Goal: Task Accomplishment & Management: Manage account settings

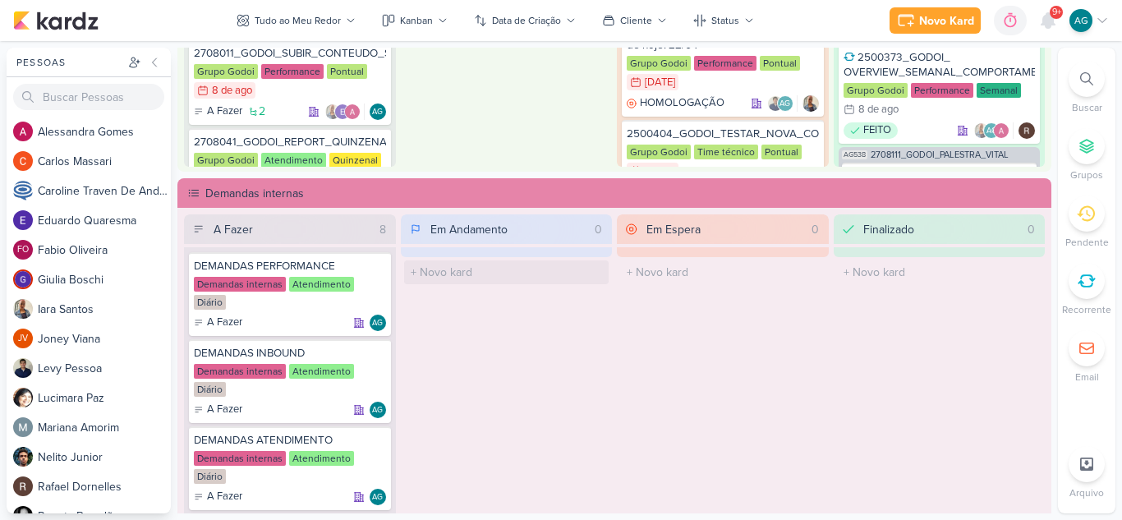
scroll to position [904, 0]
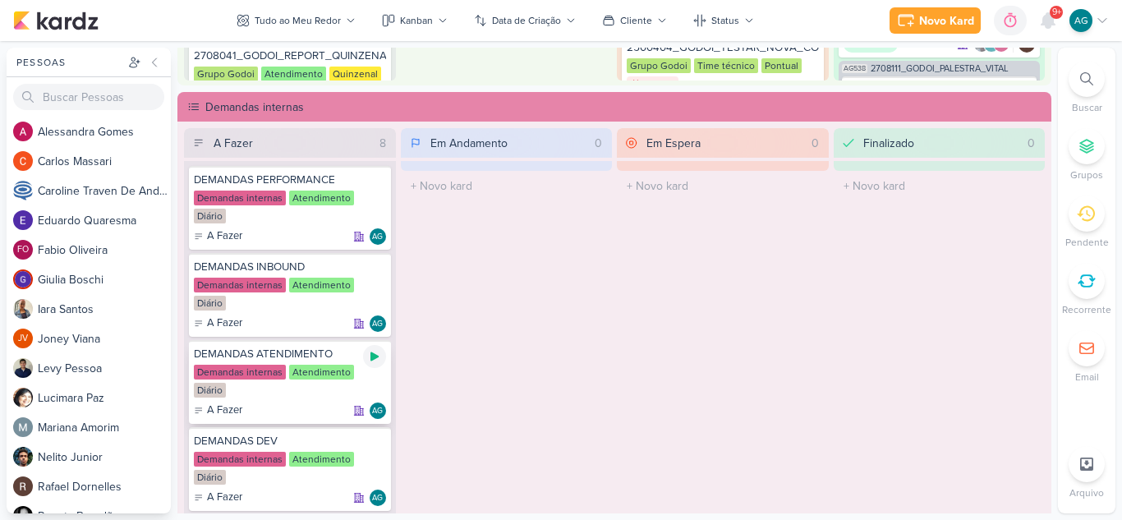
click at [371, 358] on icon at bounding box center [375, 356] width 8 height 9
click at [1053, 19] on span "9+" at bounding box center [1057, 12] width 9 height 13
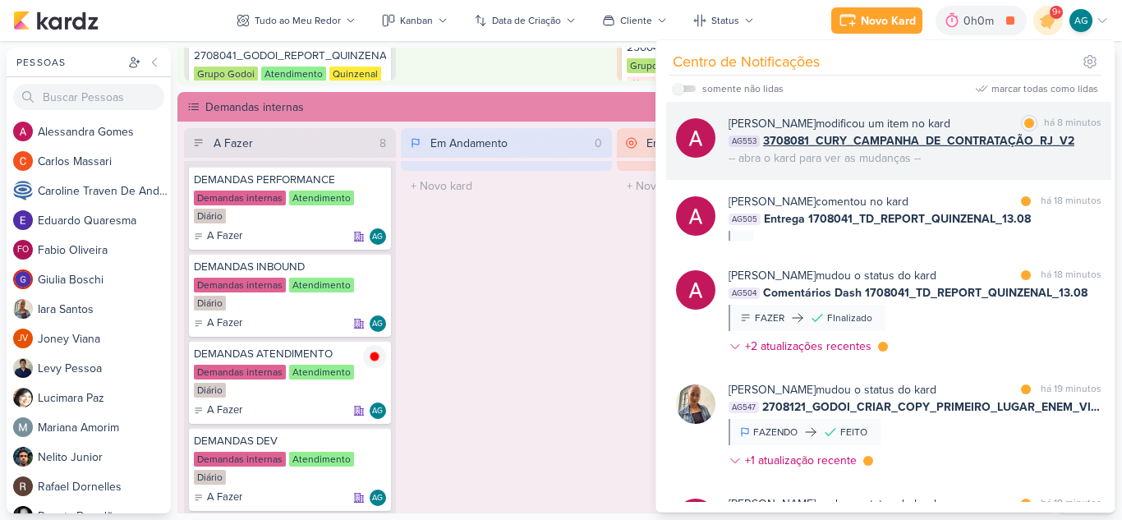
click at [982, 167] on div "[PERSON_NAME] modificou um item no kard marcar como lida há 8 minutos AG553 370…" at bounding box center [888, 141] width 445 height 78
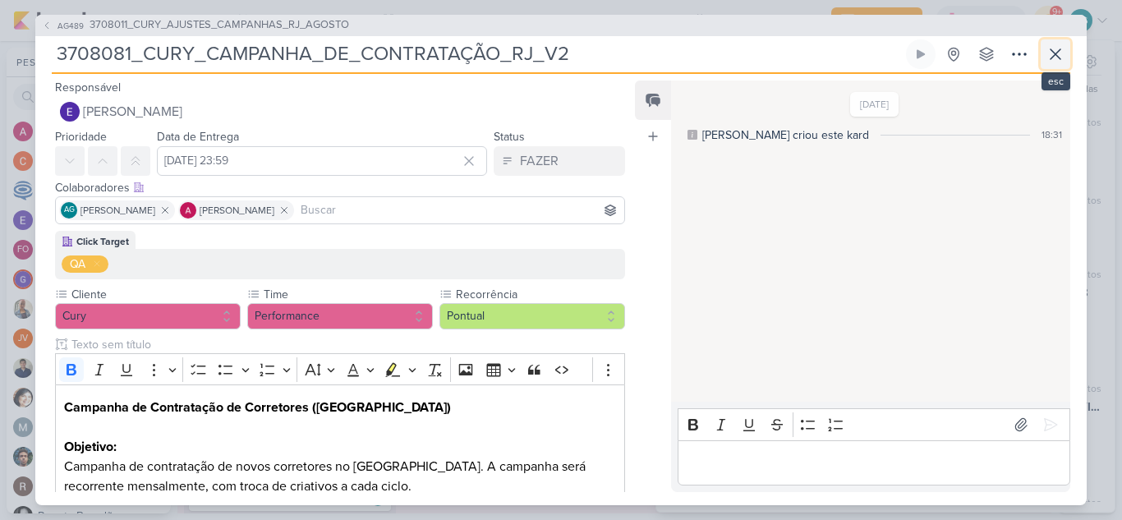
click at [1055, 58] on icon at bounding box center [1056, 54] width 20 height 20
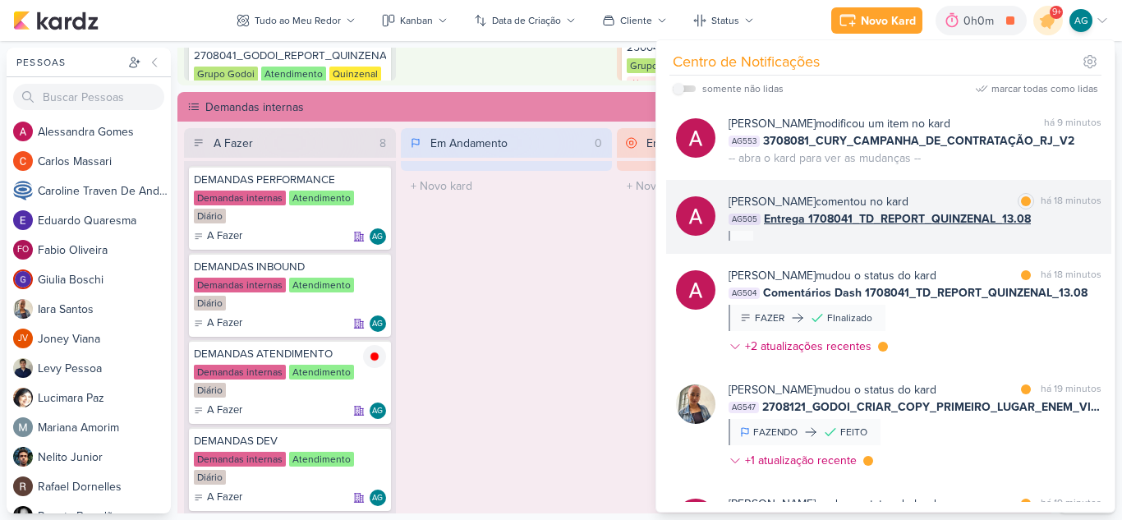
click at [959, 236] on div "[PERSON_NAME] comentou no kard marcar como lida há 18 minutos AG505 Entrega 170…" at bounding box center [915, 217] width 373 height 48
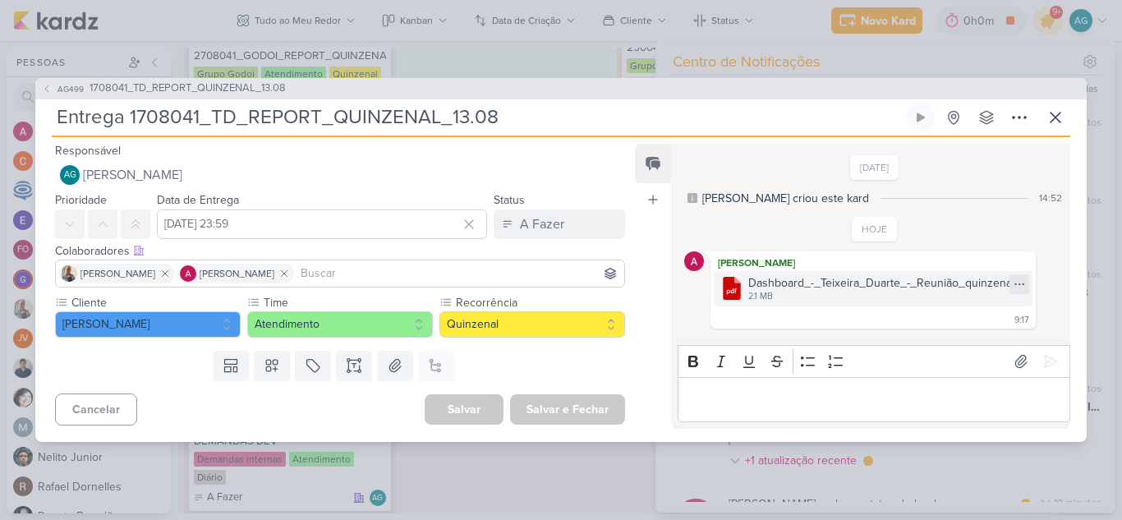
click at [1015, 285] on icon at bounding box center [1019, 284] width 13 height 13
click at [953, 334] on button "Baixar" at bounding box center [956, 339] width 132 height 24
click at [1061, 117] on icon at bounding box center [1056, 118] width 20 height 20
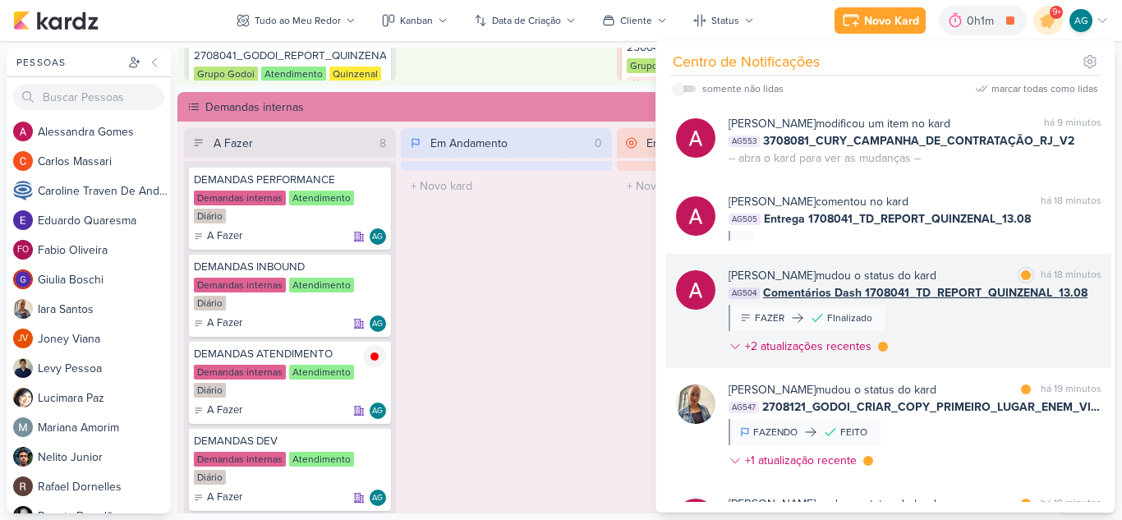
scroll to position [82, 0]
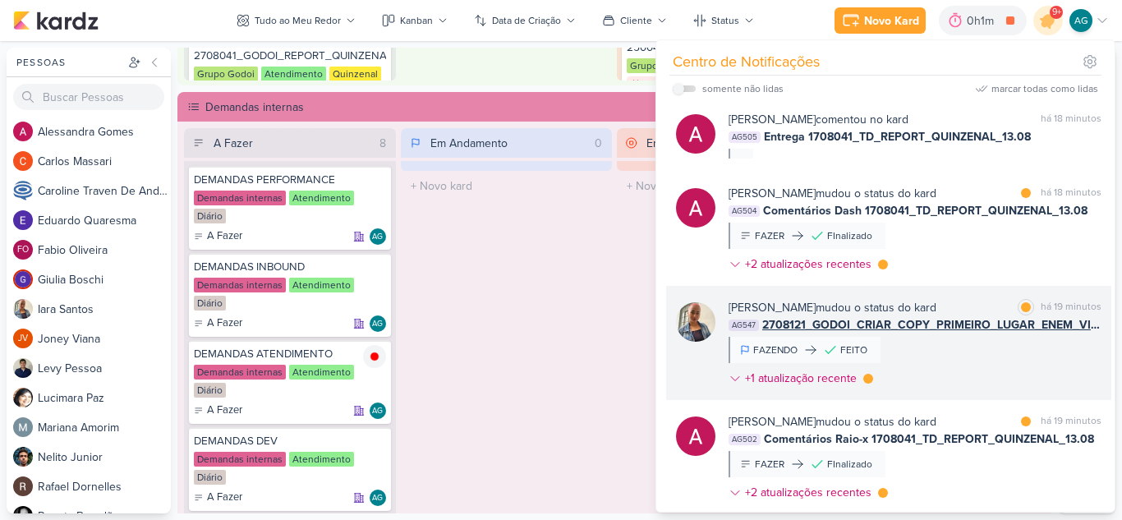
click at [997, 328] on span "2708121_GODOI_CRIAR_COPY_PRIMEIRO_LUGAR_ENEM_VITAL" at bounding box center [932, 324] width 339 height 17
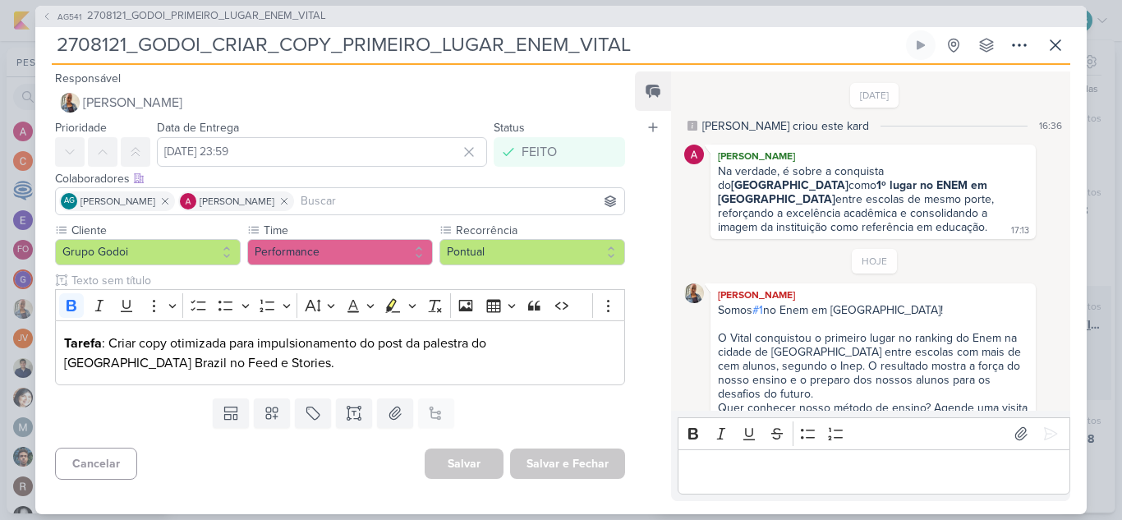
scroll to position [53, 0]
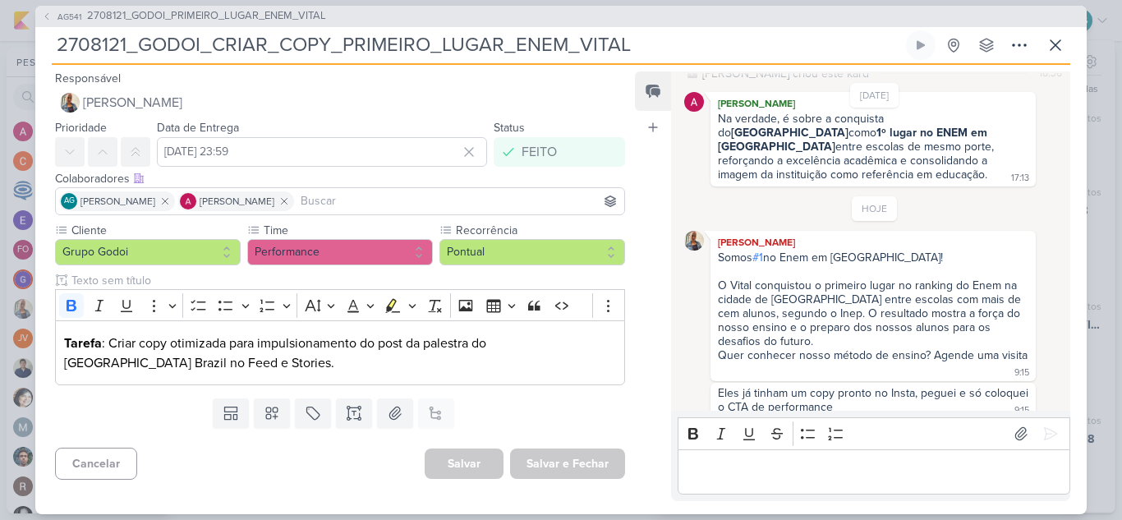
click at [947, 472] on p "Editor editing area: main" at bounding box center [874, 472] width 376 height 20
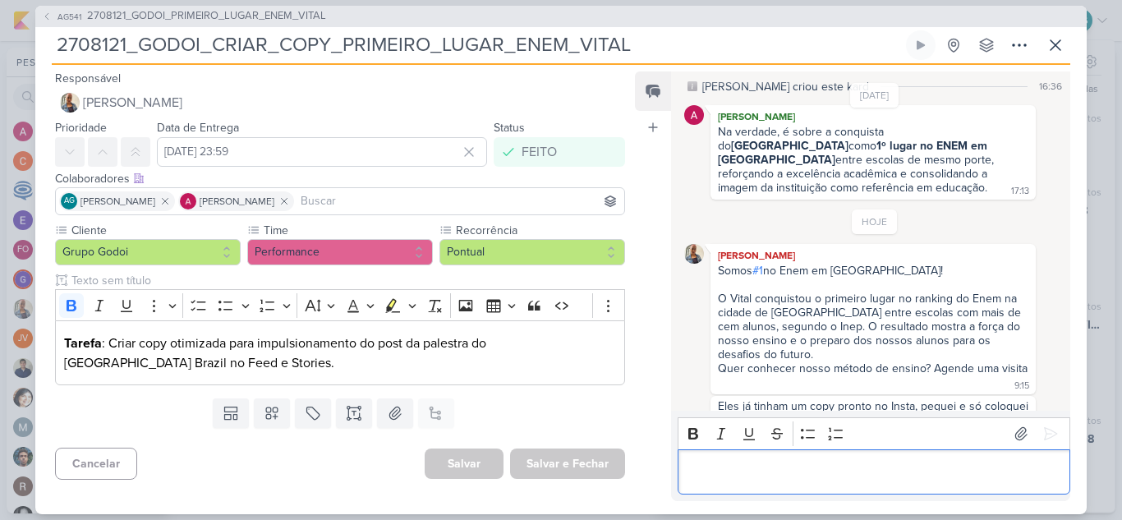
scroll to position [0, 0]
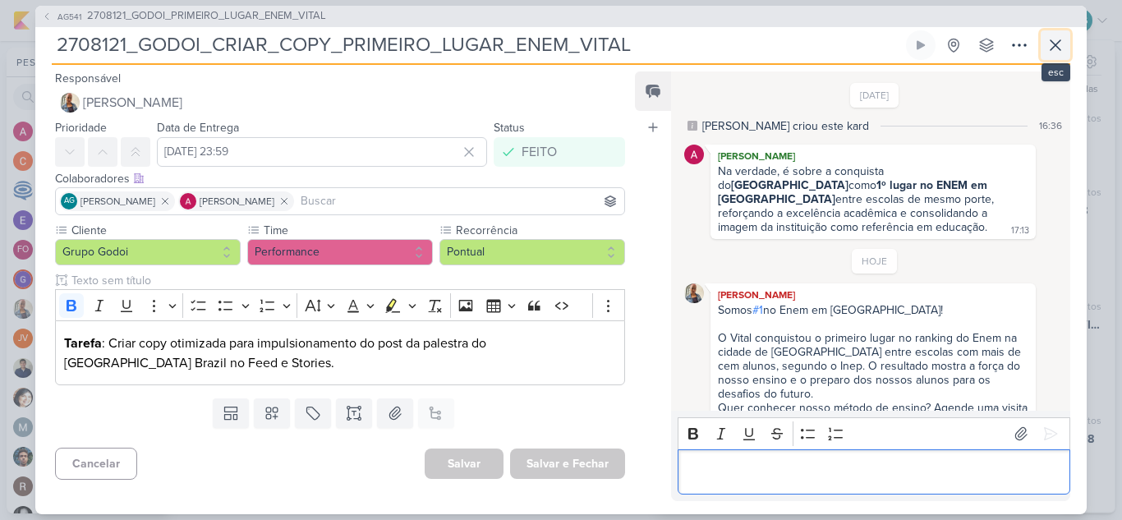
click at [1048, 49] on icon at bounding box center [1056, 45] width 20 height 20
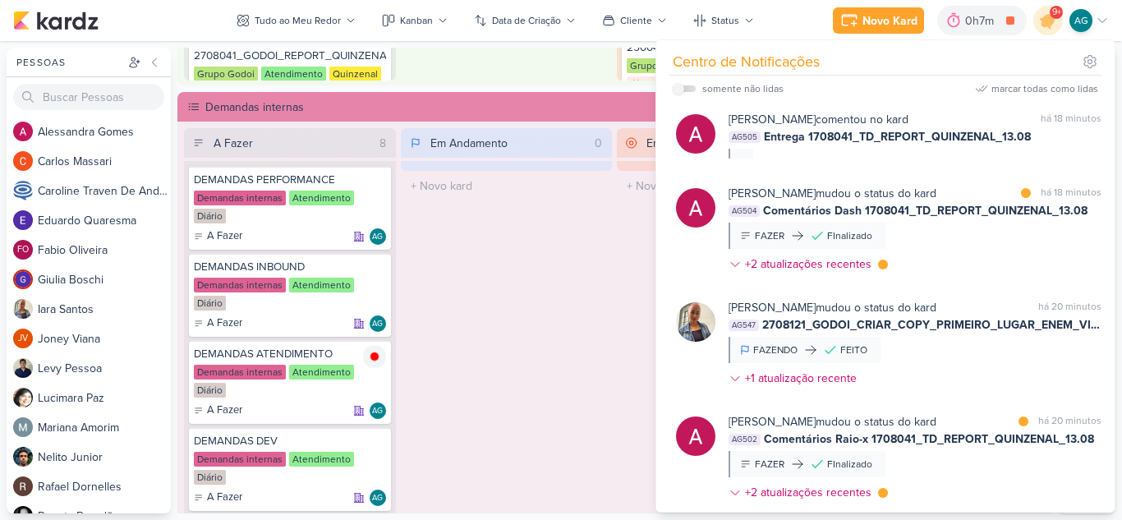
click at [588, 310] on div "Em Andamento 0 O título do kard deve ter menos que 100 caracteres" at bounding box center [507, 341] width 212 height 426
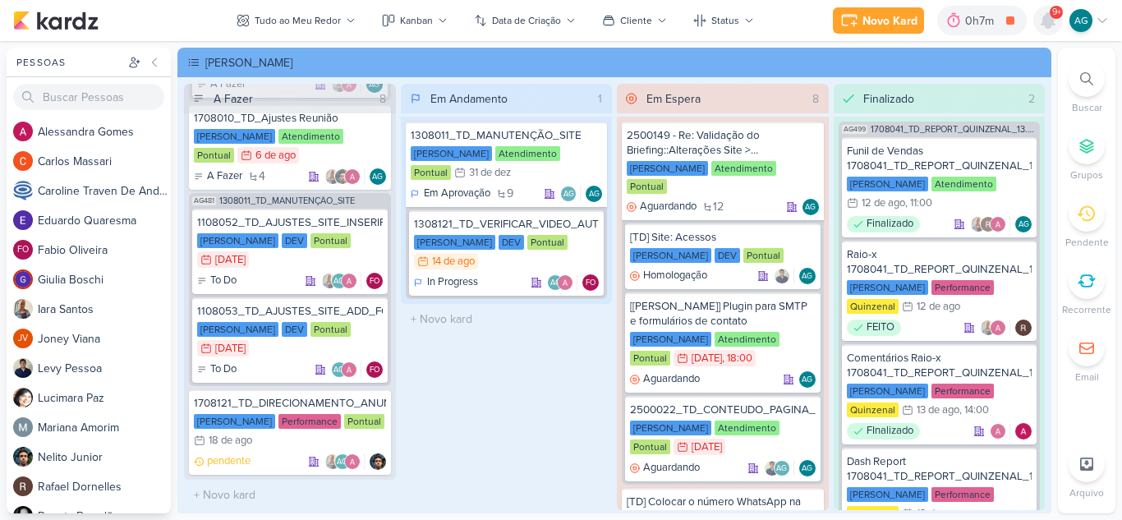
click at [1046, 17] on icon at bounding box center [1048, 20] width 13 height 15
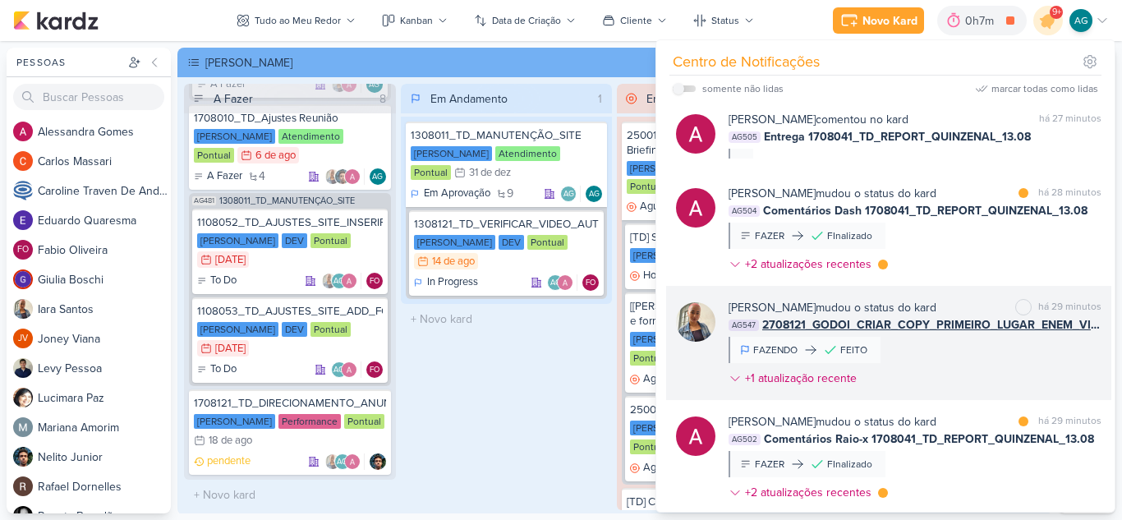
click at [976, 370] on div "[PERSON_NAME] mudou o status do kard marcar como não lida há 29 minutos AG547 2…" at bounding box center [915, 346] width 373 height 94
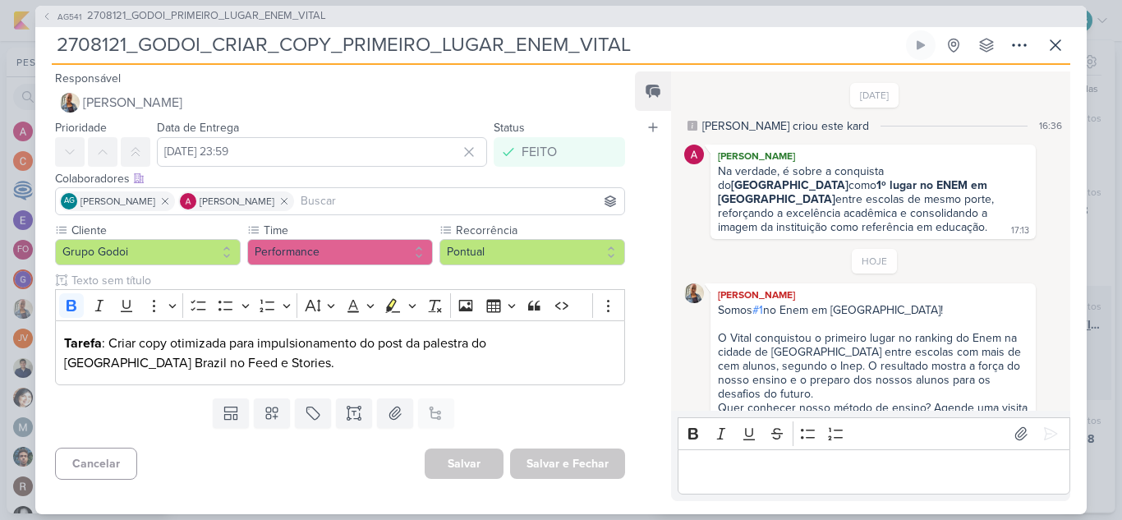
scroll to position [53, 0]
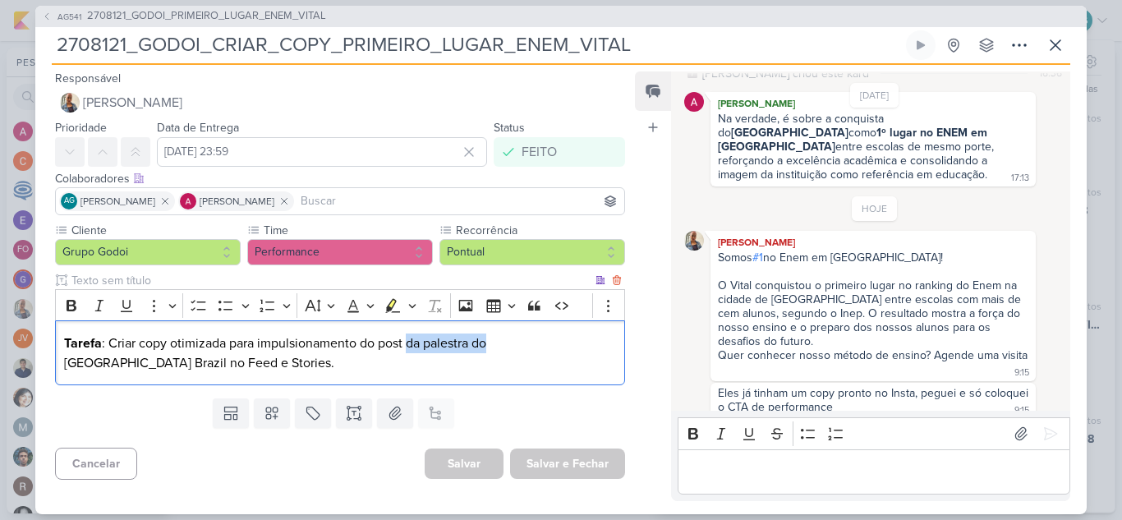
drag, startPoint x: 408, startPoint y: 343, endPoint x: 488, endPoint y: 348, distance: 80.7
click at [488, 348] on p "Tarefa : Criar copy otimizada para impulsionamento do post da palestra do [GEOG…" at bounding box center [340, 353] width 552 height 39
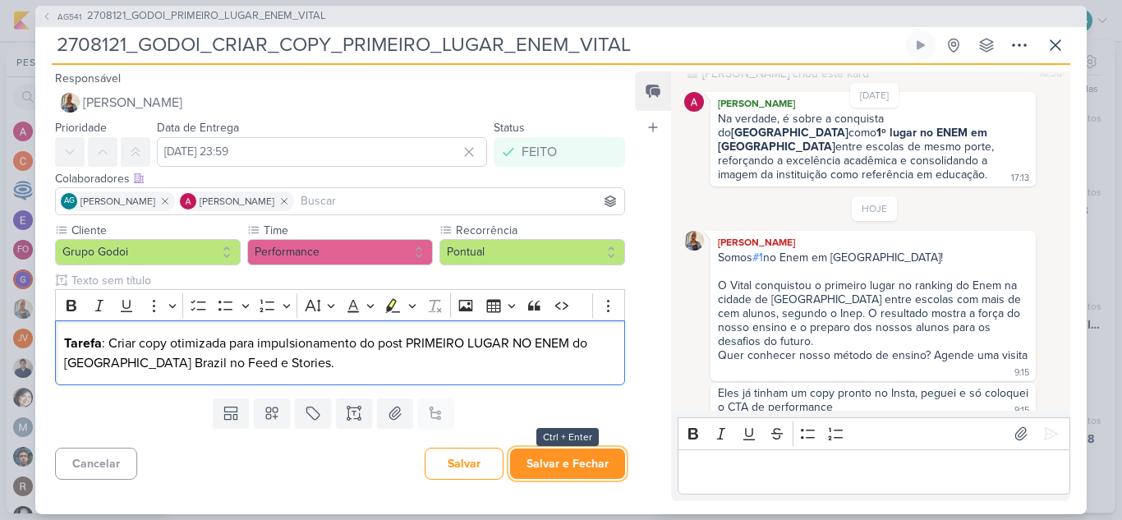
click at [567, 472] on button "Salvar e Fechar" at bounding box center [567, 464] width 115 height 30
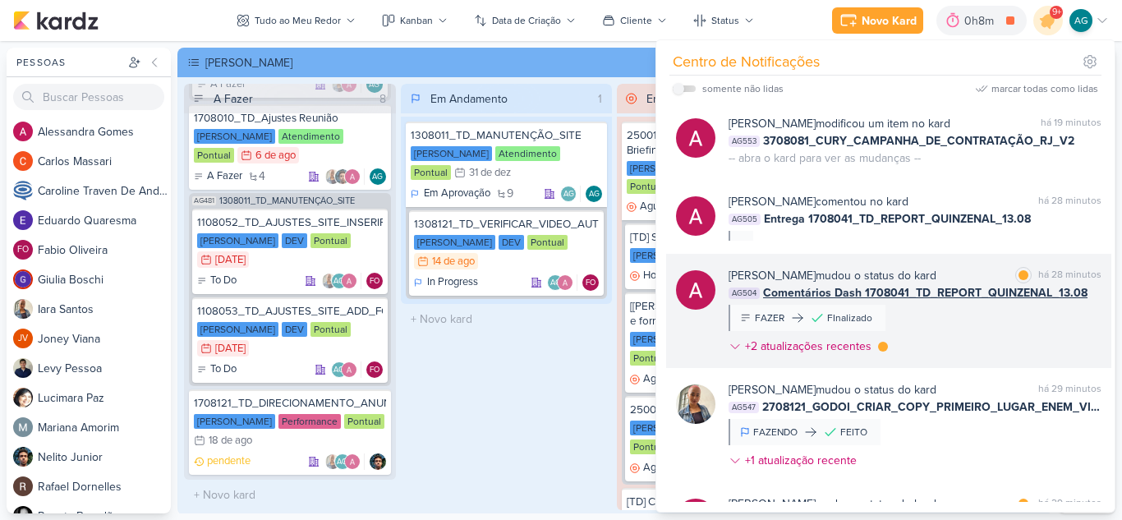
scroll to position [82, 0]
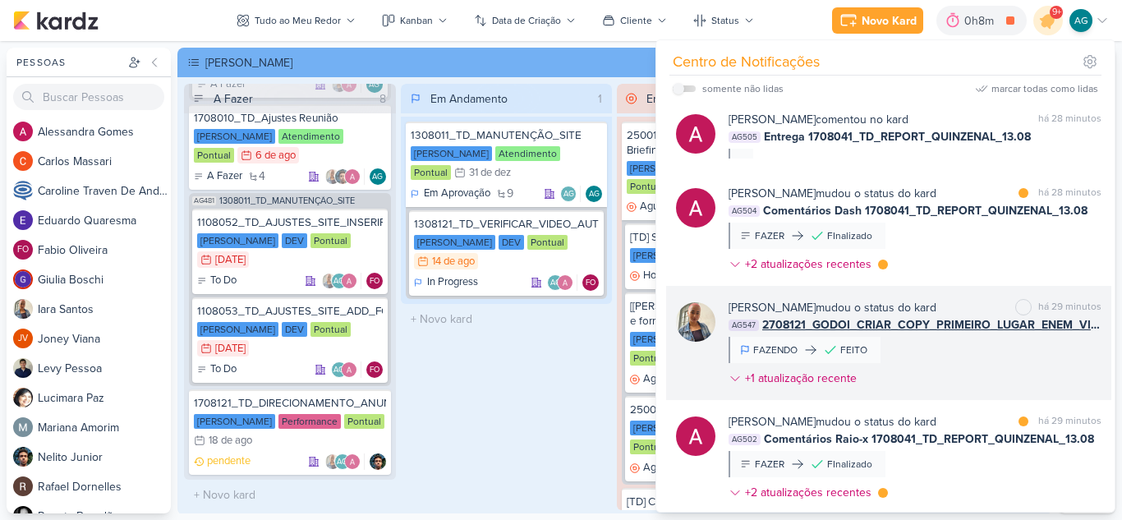
click at [970, 352] on div "[PERSON_NAME] mudou o status do kard marcar como não lida há 29 minutos AG547 2…" at bounding box center [915, 346] width 373 height 94
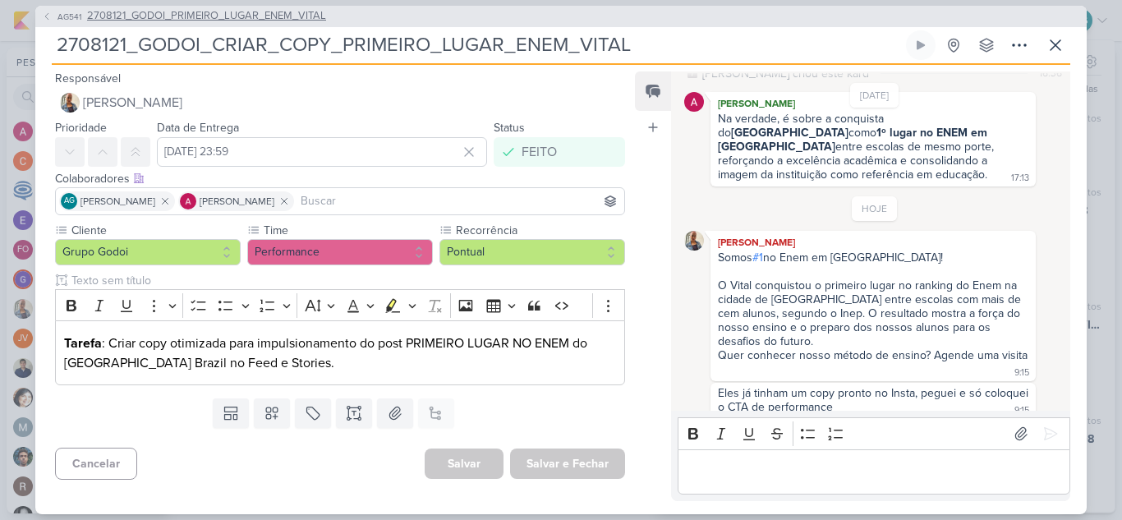
click at [230, 18] on span "2708121_GODOI_PRIMEIRO_LUGAR_ENEM_VITAL" at bounding box center [206, 16] width 239 height 16
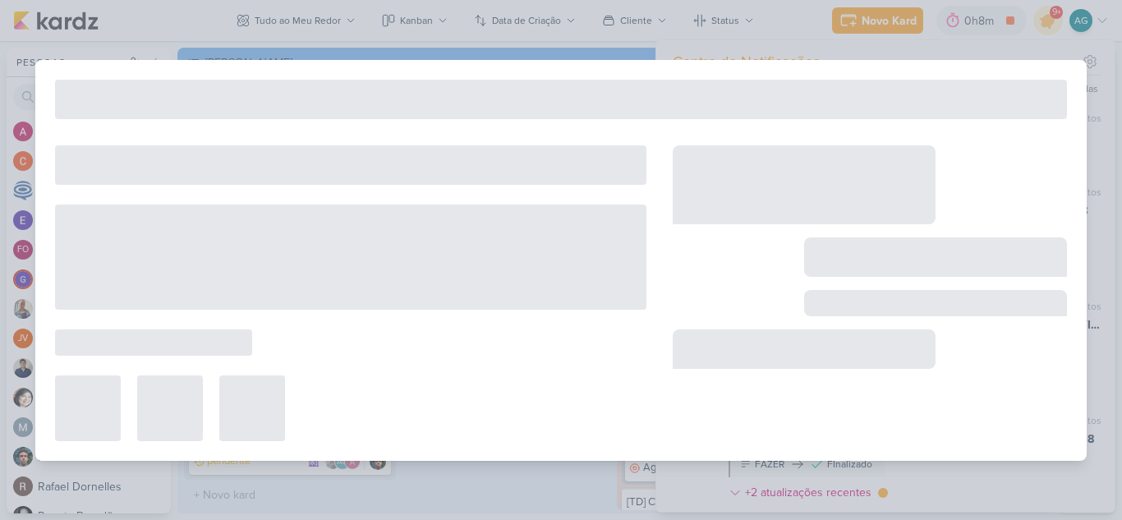
type input "2708121_GODOI_PRIMEIRO_LUGAR_ENEM_VITAL"
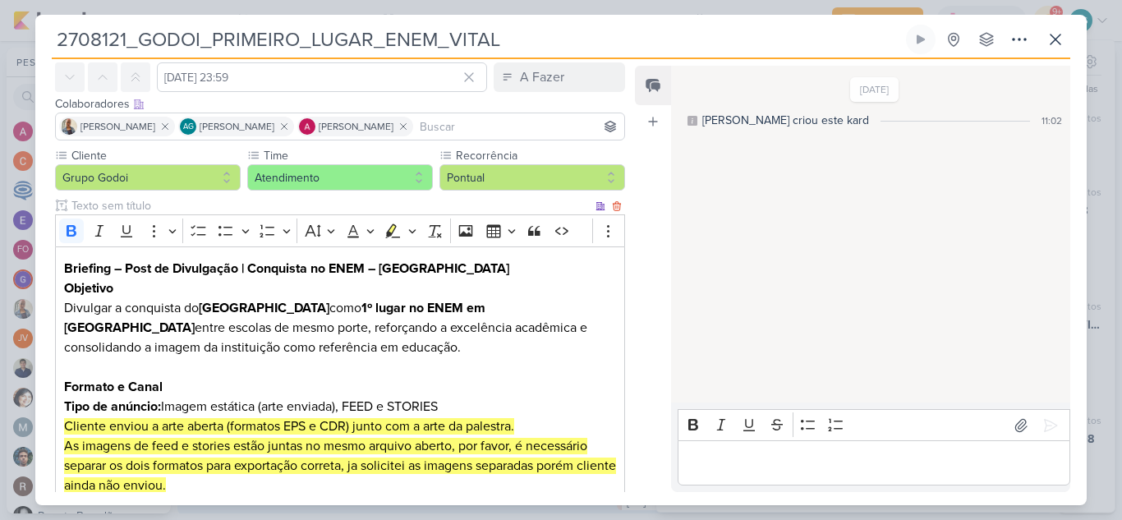
scroll to position [0, 0]
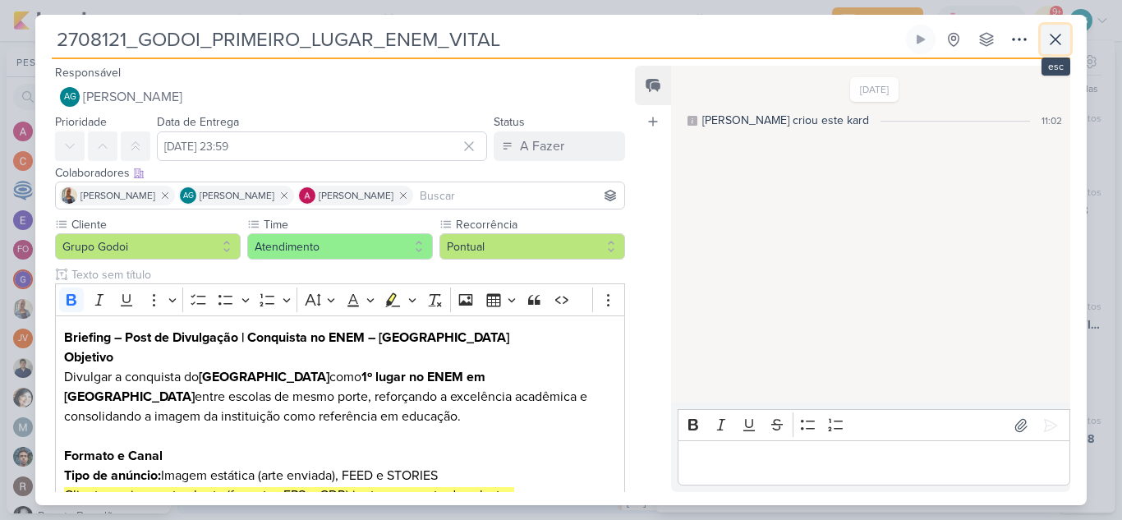
click at [1057, 35] on icon at bounding box center [1056, 40] width 20 height 20
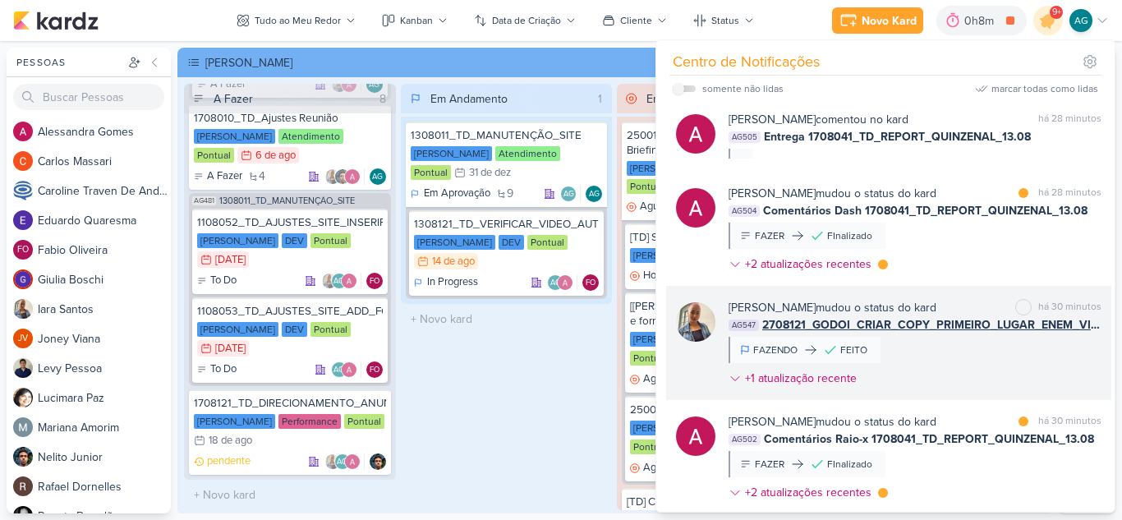
click at [901, 320] on span "2708121_GODOI_CRIAR_COPY_PRIMEIRO_LUGAR_ENEM_VITAL" at bounding box center [932, 324] width 339 height 17
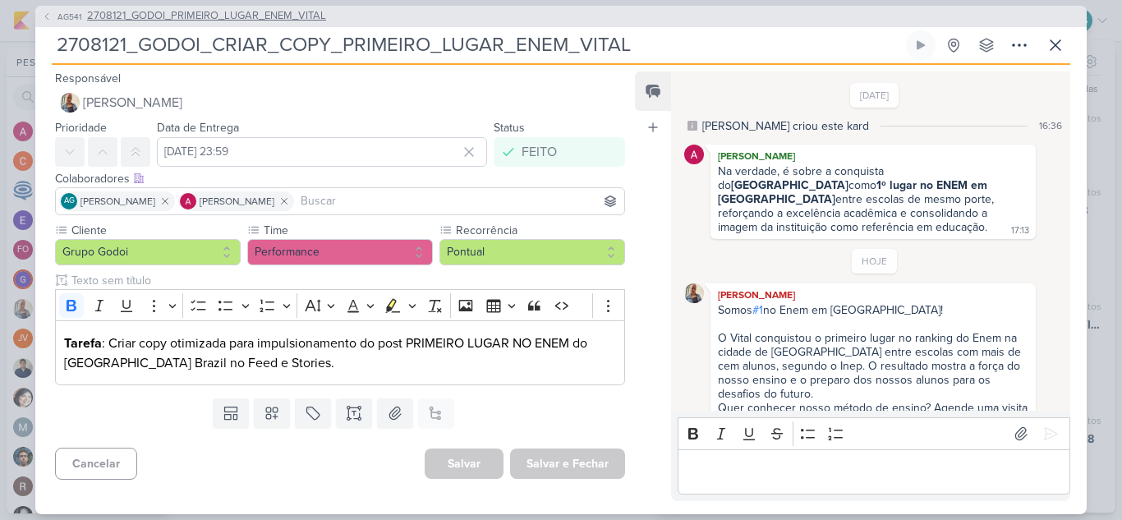
click at [273, 22] on span "2708121_GODOI_PRIMEIRO_LUGAR_ENEM_VITAL" at bounding box center [206, 16] width 239 height 16
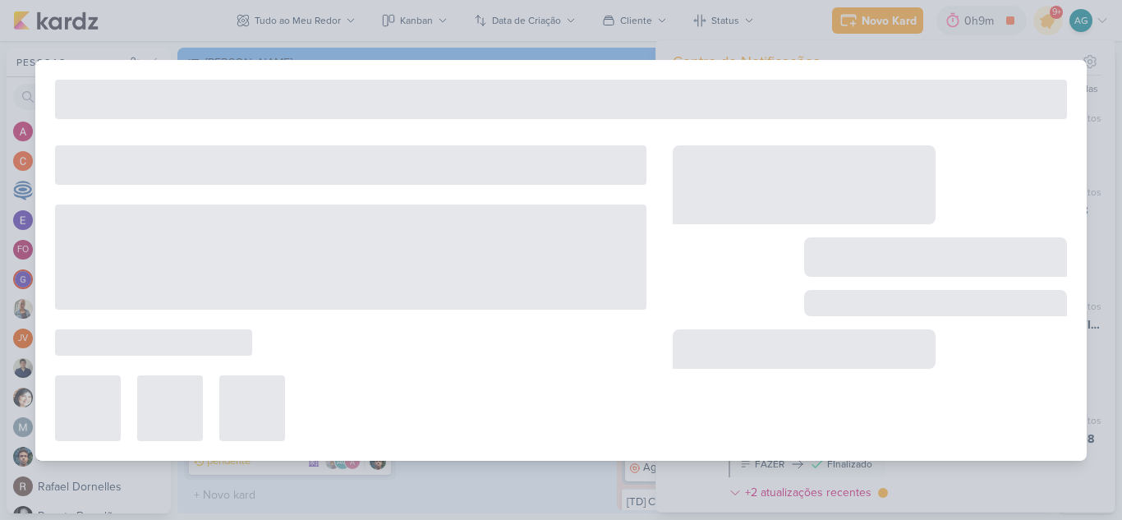
type input "2708121_GODOI_PRIMEIRO_LUGAR_ENEM_VITAL"
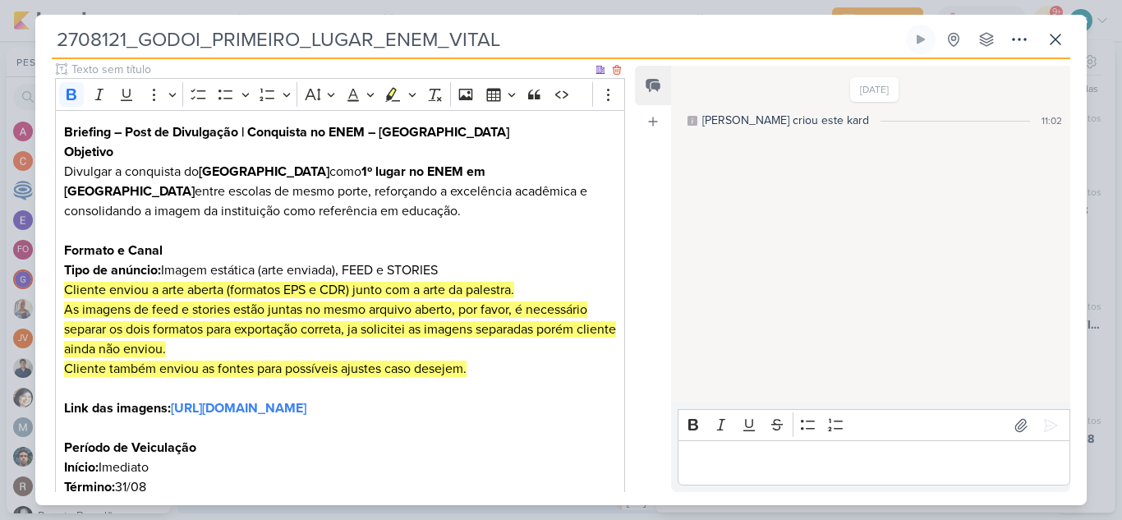
scroll to position [329, 0]
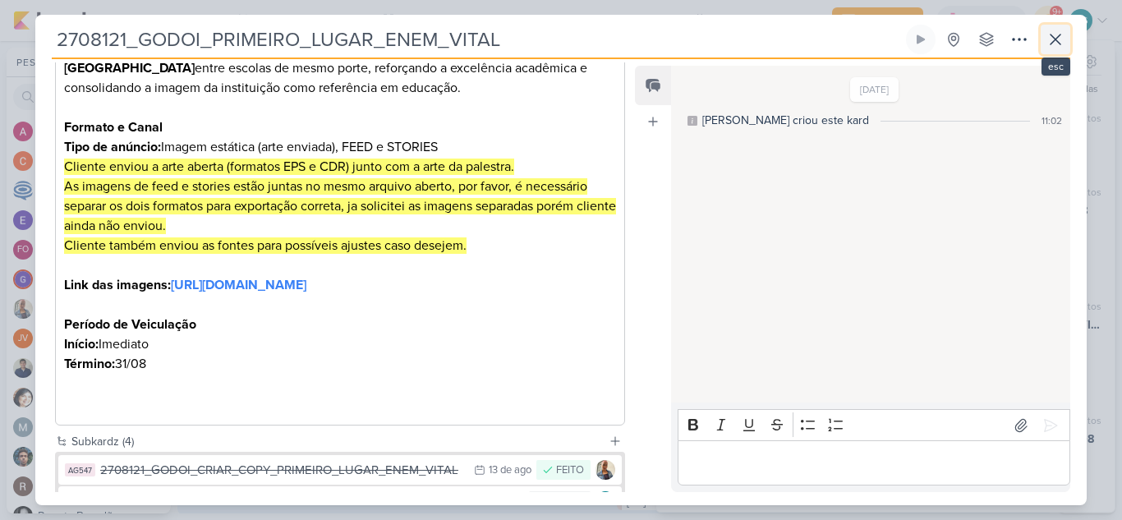
click at [1060, 35] on icon at bounding box center [1056, 40] width 10 height 10
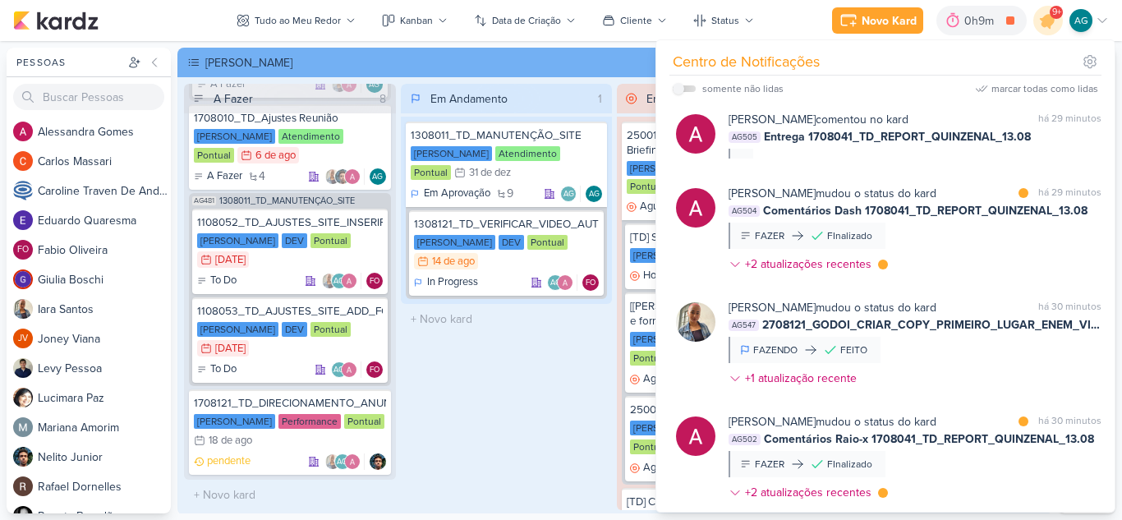
click at [473, 403] on div "Em Andamento 1 1308011_TD_MANUTENÇÃO_SITE [PERSON_NAME] Atendimento Pontual 31/…" at bounding box center [507, 297] width 212 height 426
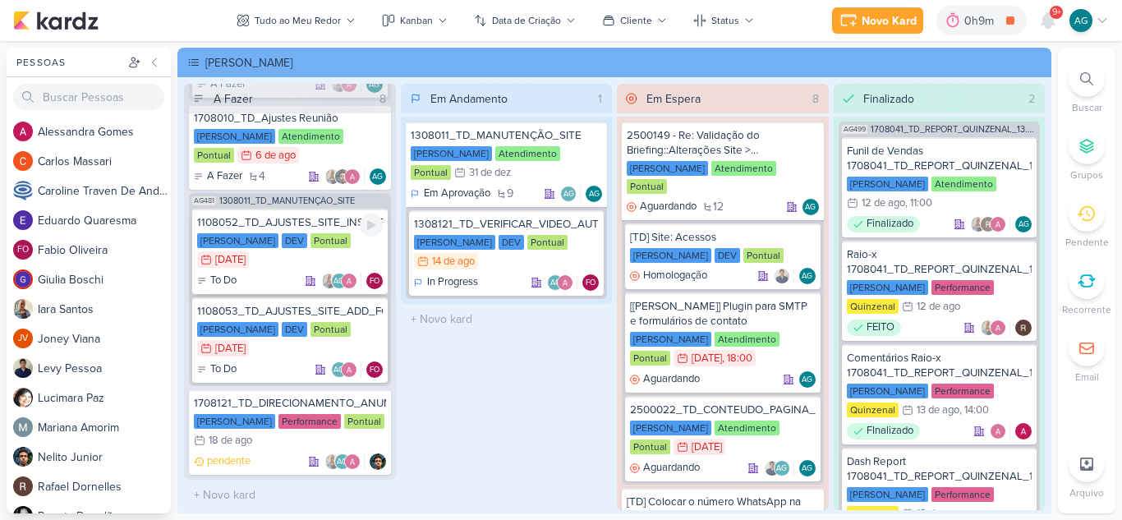
scroll to position [618, 0]
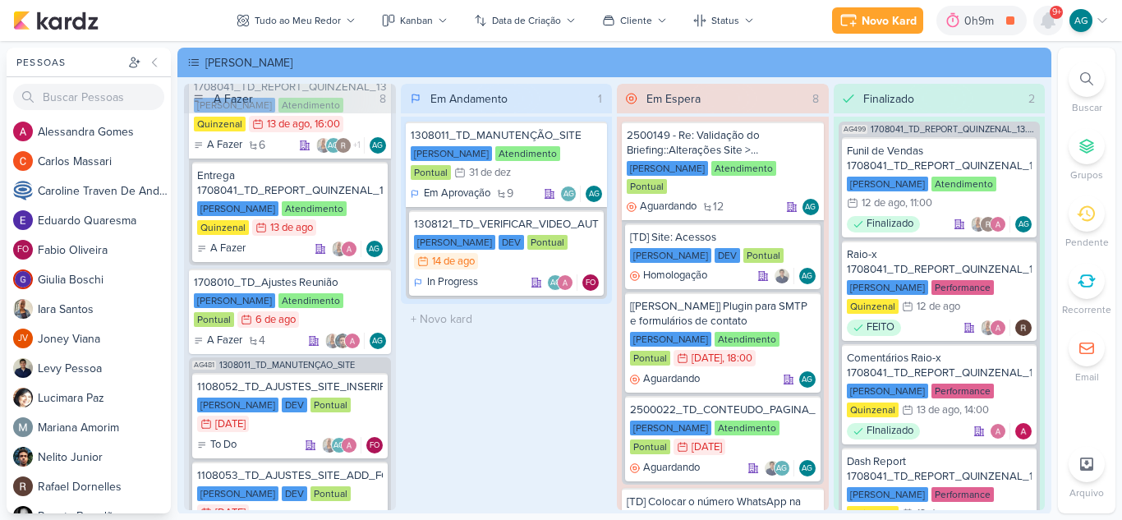
click at [1050, 24] on icon at bounding box center [1048, 20] width 13 height 15
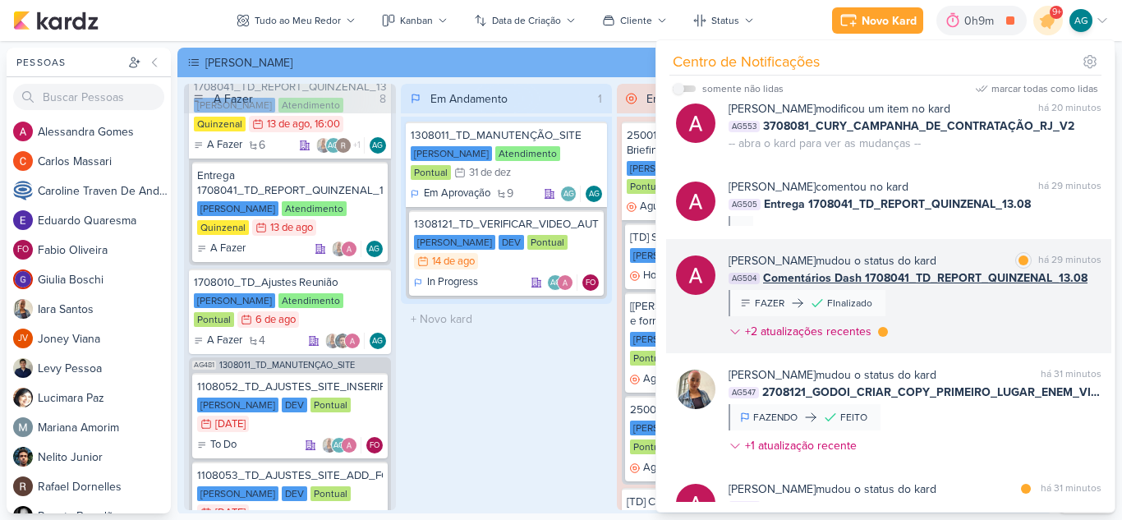
scroll to position [0, 0]
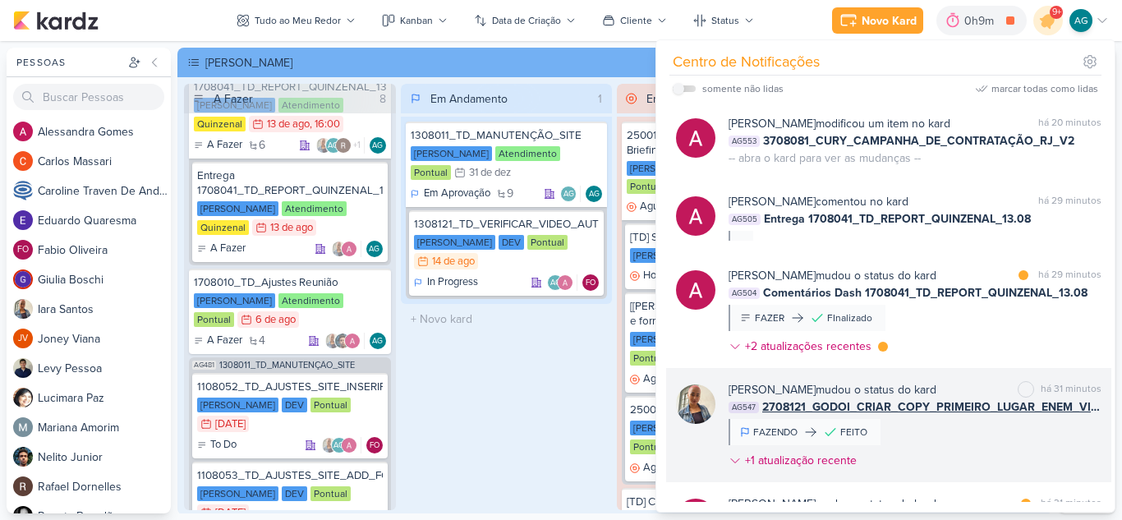
click at [928, 412] on span "2708121_GODOI_CRIAR_COPY_PRIMEIRO_LUGAR_ENEM_VITAL" at bounding box center [932, 407] width 339 height 17
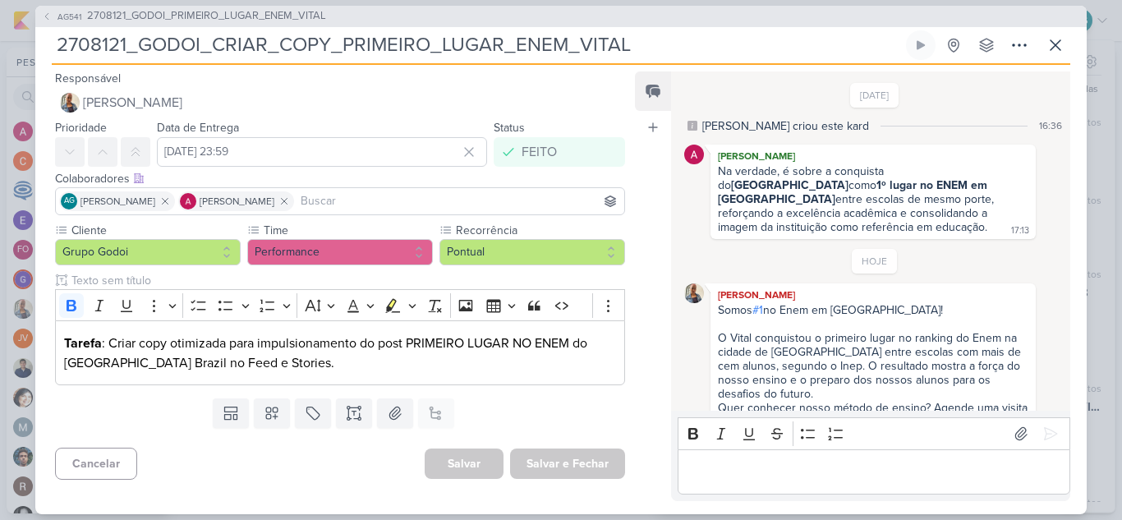
scroll to position [53, 0]
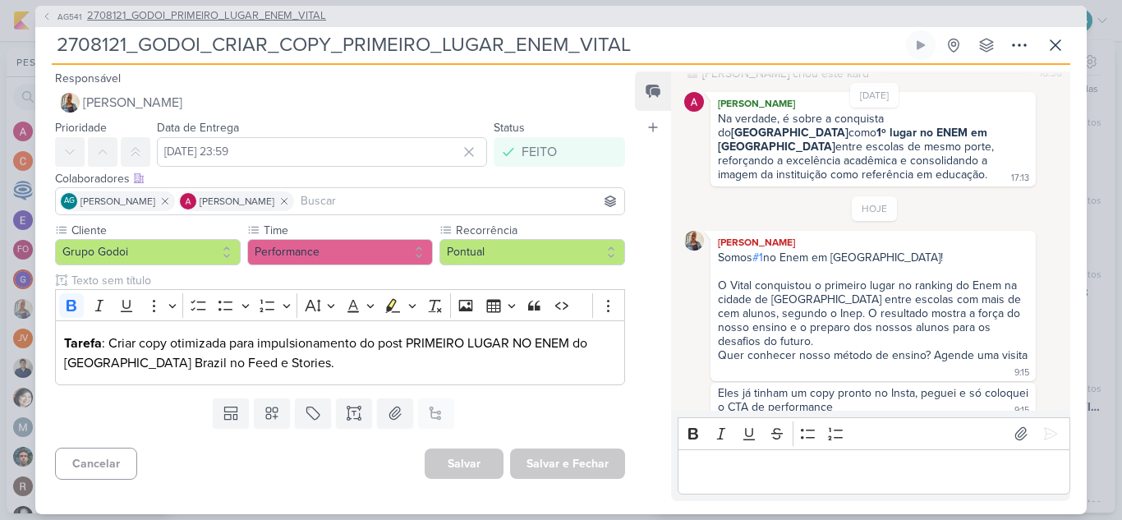
click at [288, 20] on span "2708121_GODOI_PRIMEIRO_LUGAR_ENEM_VITAL" at bounding box center [206, 16] width 239 height 16
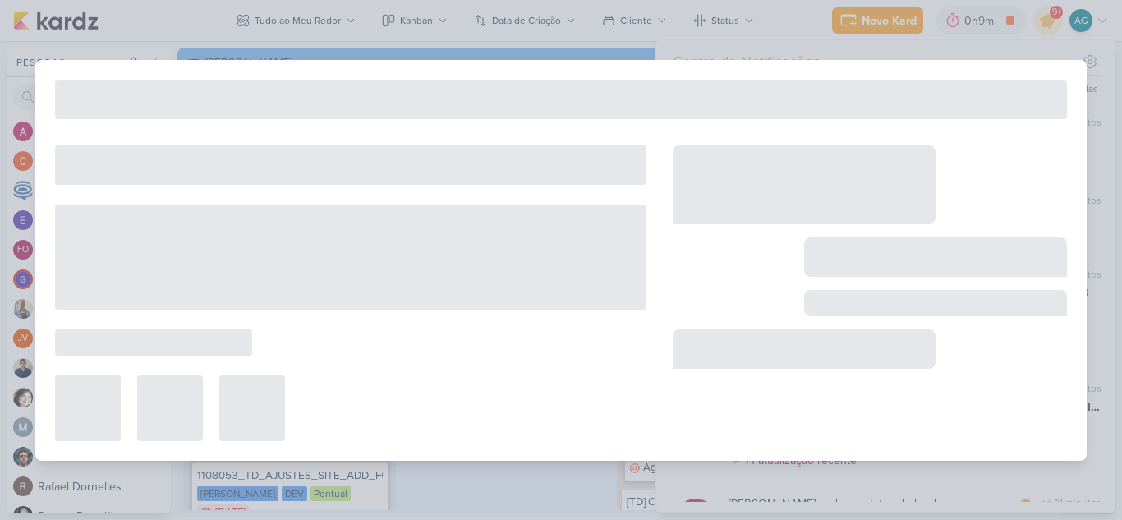
type input "2708121_GODOI_PRIMEIRO_LUGAR_ENEM_VITAL"
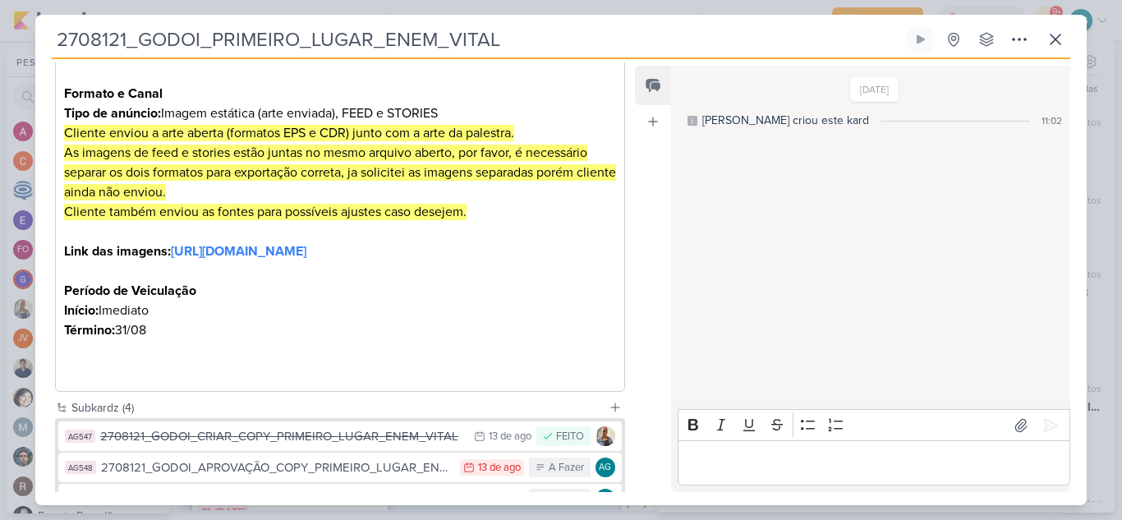
scroll to position [493, 0]
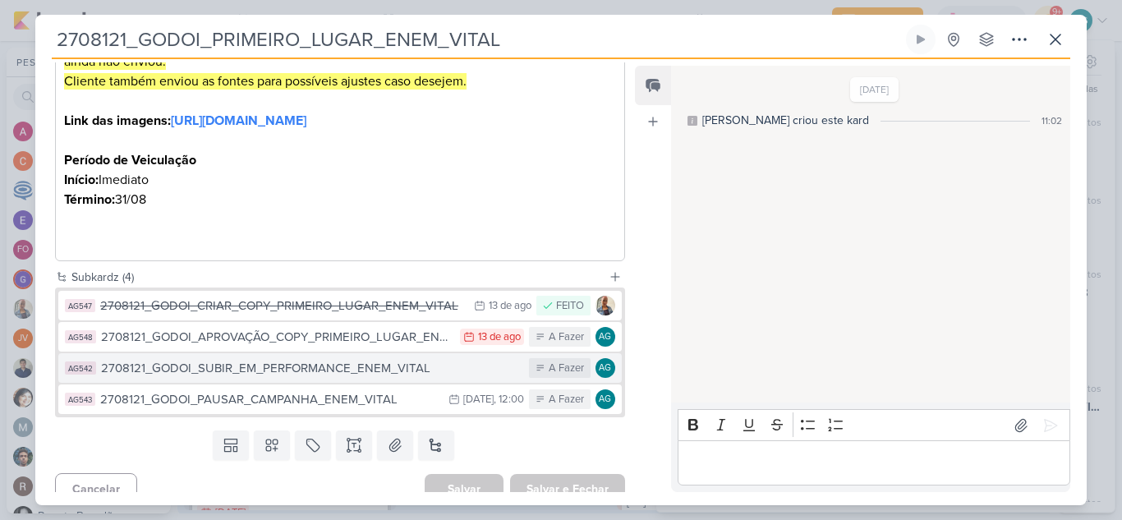
click at [334, 378] on div "2708121_GODOI_SUBIR_EM_PERFORMANCE_ENEM_VITAL" at bounding box center [311, 368] width 420 height 19
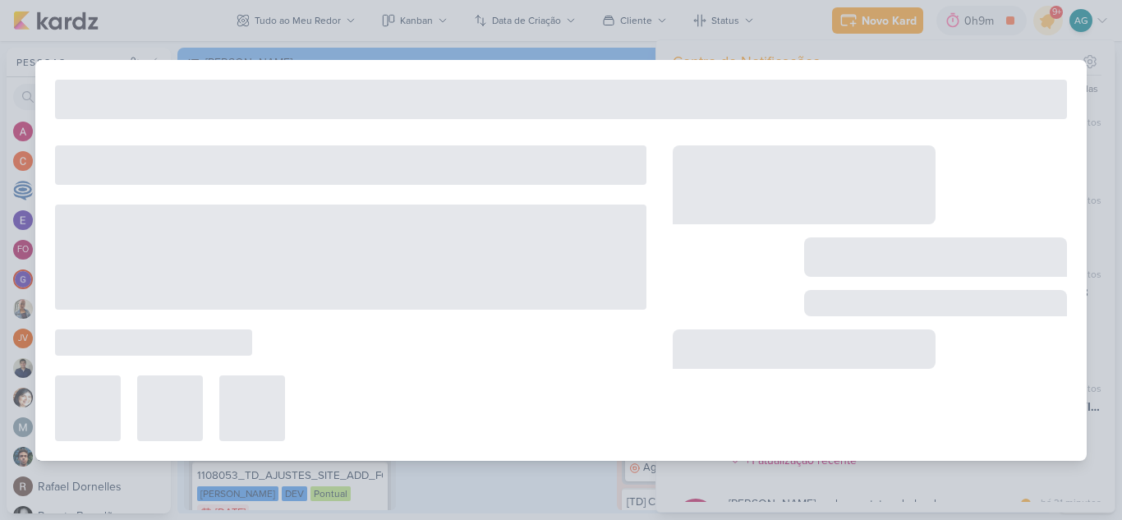
type input "2708121_GODOI_SUBIR_EM_PERFORMANCE_ENEM_VITAL"
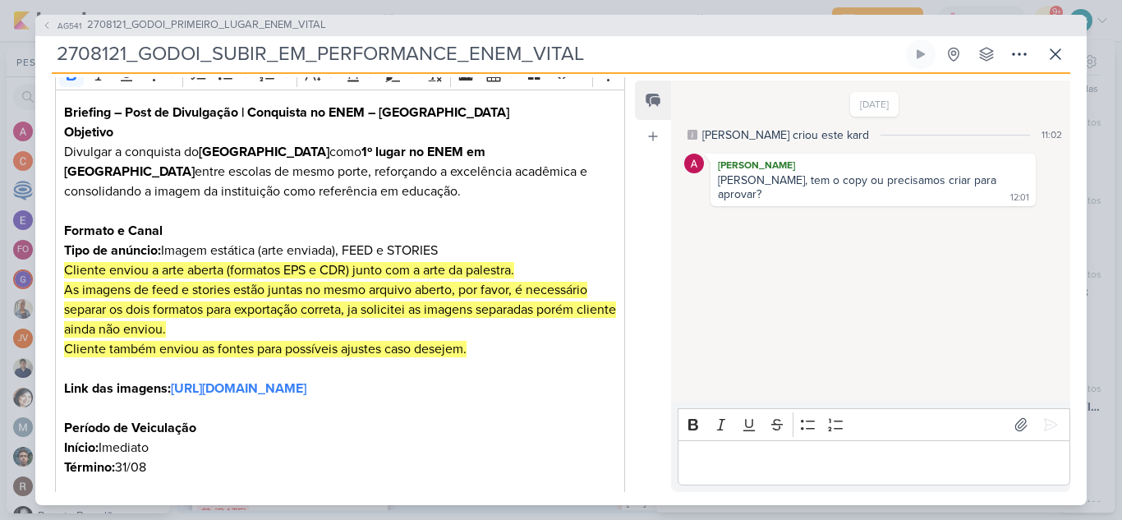
scroll to position [247, 0]
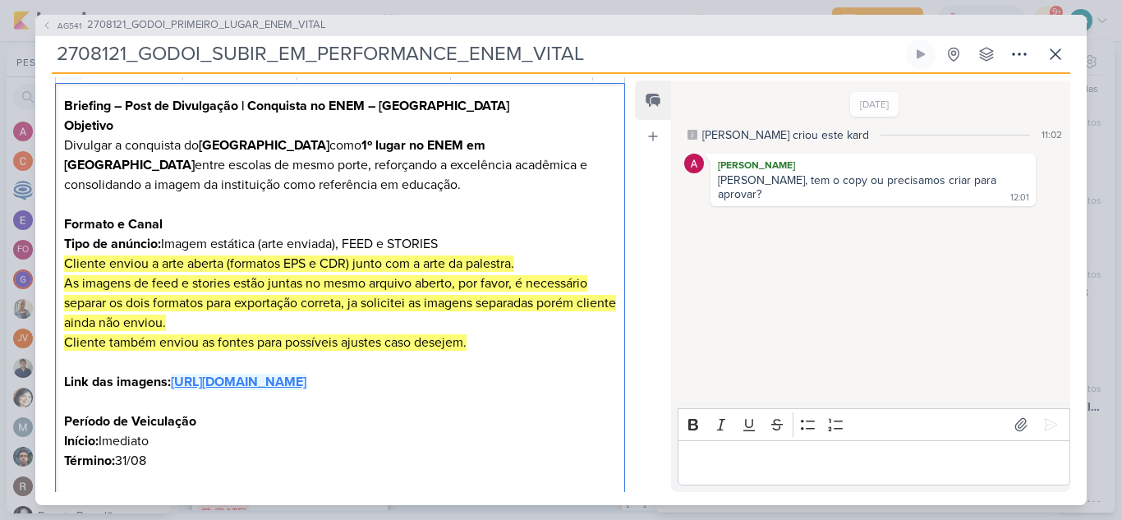
click at [306, 390] on strong "[URL][DOMAIN_NAME]" at bounding box center [239, 382] width 136 height 16
click at [1061, 55] on icon at bounding box center [1056, 54] width 20 height 20
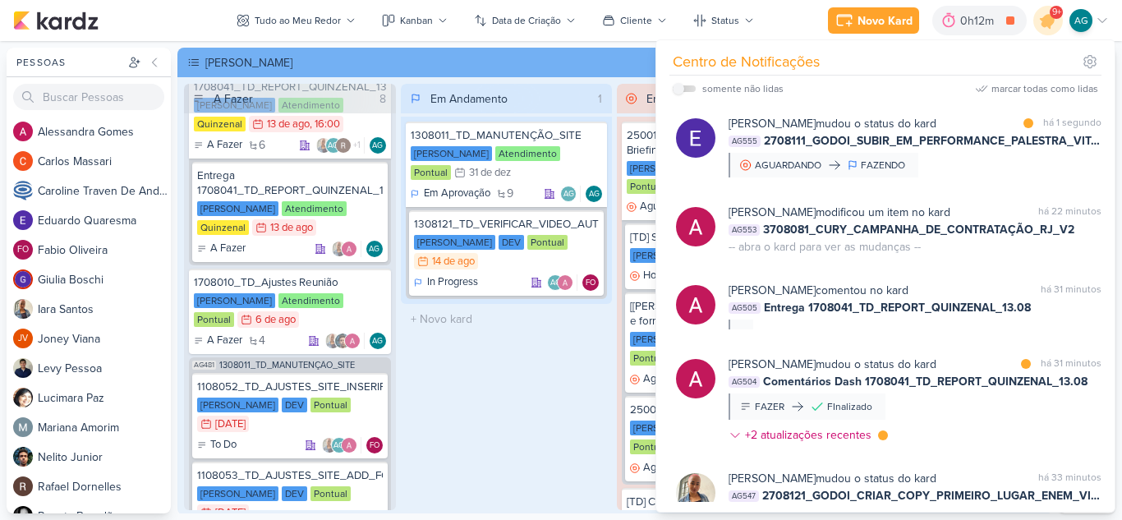
click at [496, 417] on div "Em Andamento 1 1308011_TD_MANUTENÇÃO_SITE [PERSON_NAME] Atendimento Pontual 31/…" at bounding box center [507, 297] width 212 height 426
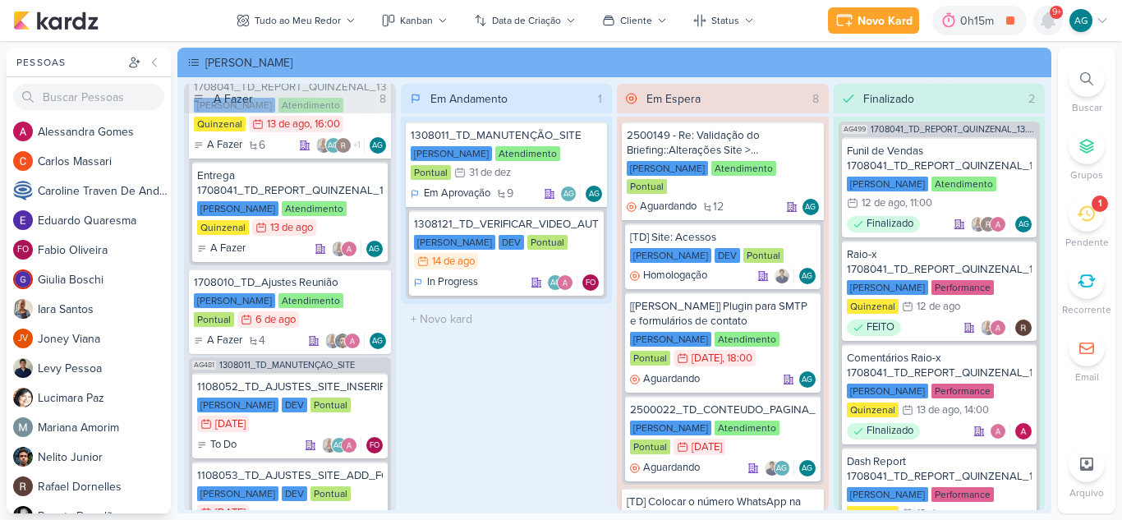
click at [1044, 22] on icon at bounding box center [1048, 20] width 13 height 15
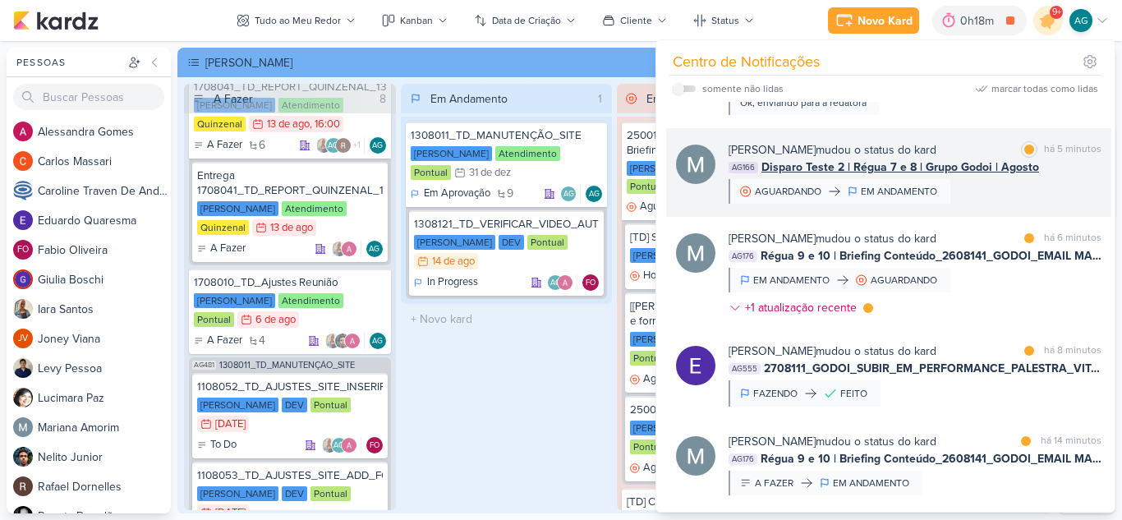
scroll to position [0, 0]
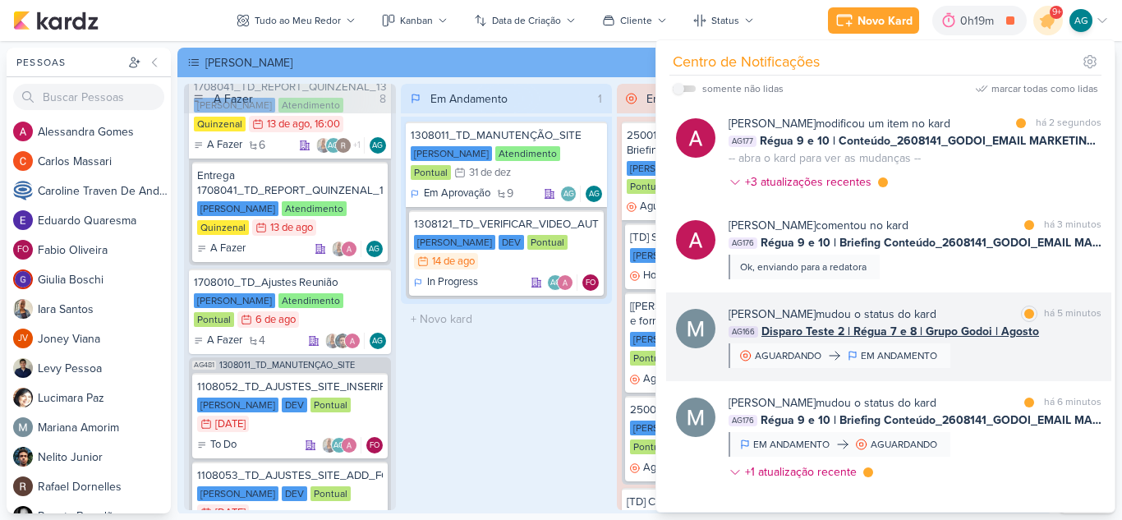
click at [859, 332] on span "Disparo Teste 2 | Régua 7 e 8 | Grupo Godoi | Agosto" at bounding box center [901, 331] width 278 height 17
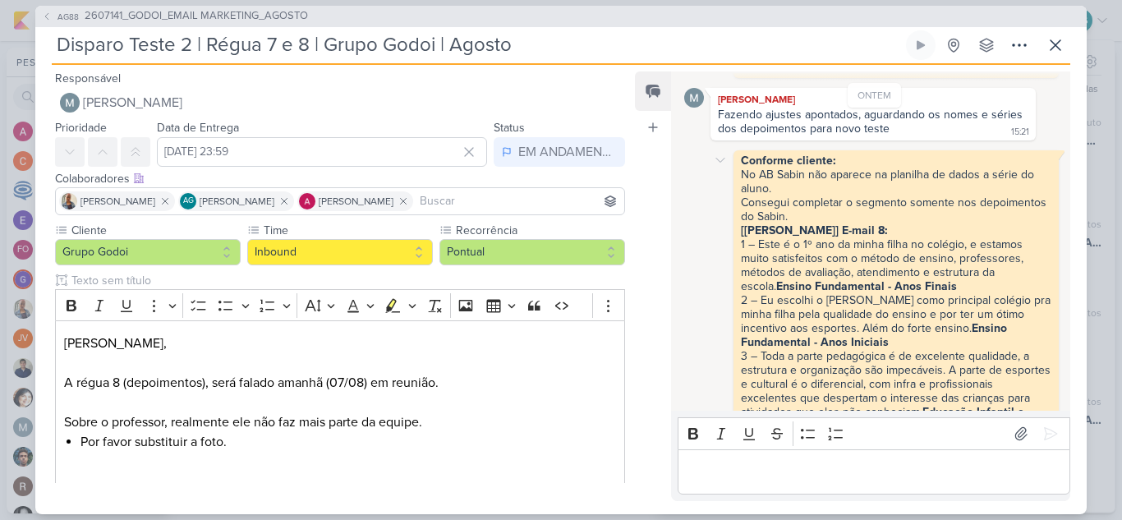
scroll to position [835, 0]
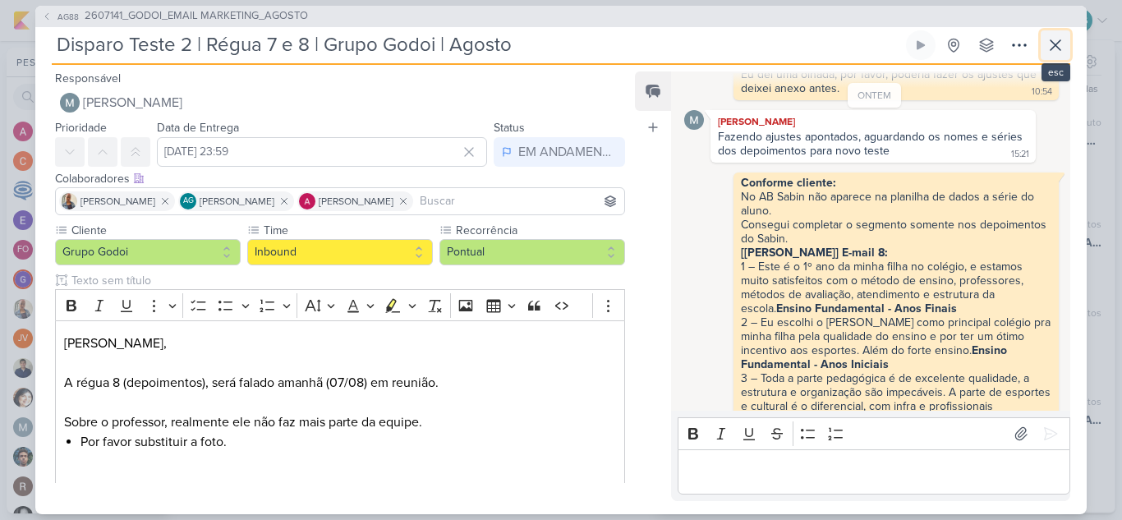
click at [1065, 39] on icon at bounding box center [1056, 45] width 20 height 20
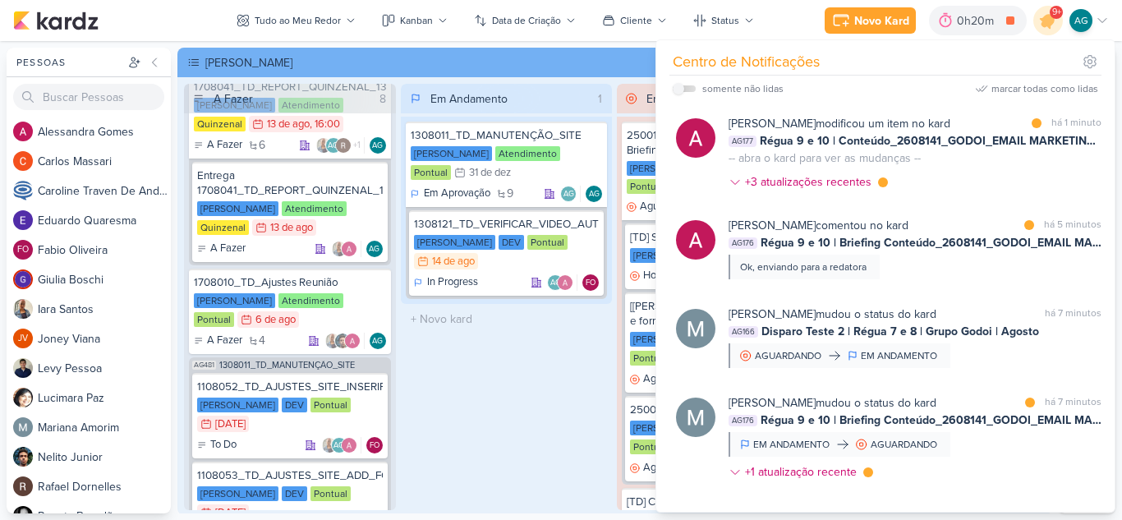
click at [561, 409] on div "Em Andamento 1 1308011_TD_MANUTENÇÃO_SITE [PERSON_NAME] Atendimento Pontual 31/…" at bounding box center [507, 297] width 212 height 426
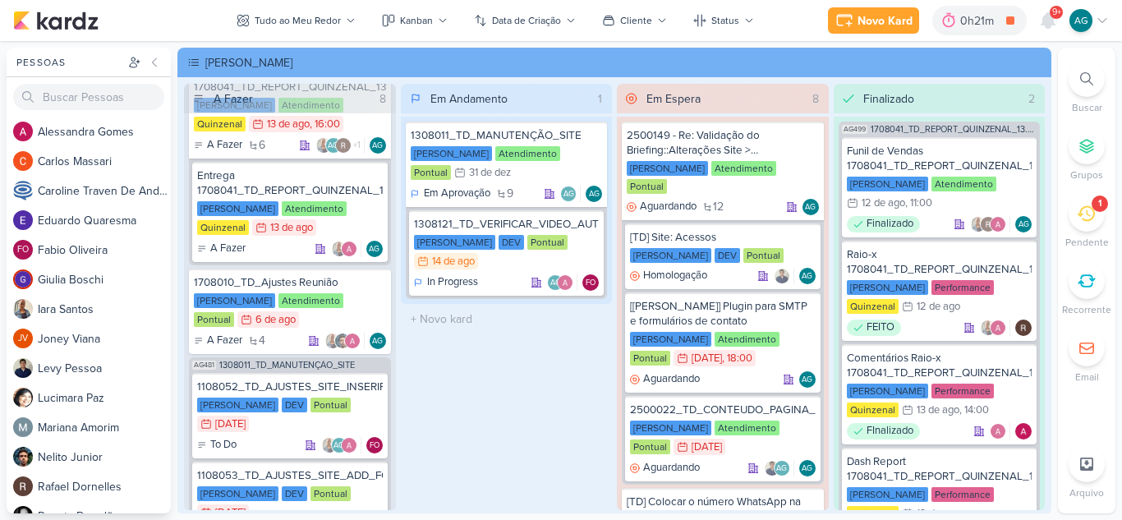
click at [1078, 217] on icon at bounding box center [1086, 214] width 18 height 18
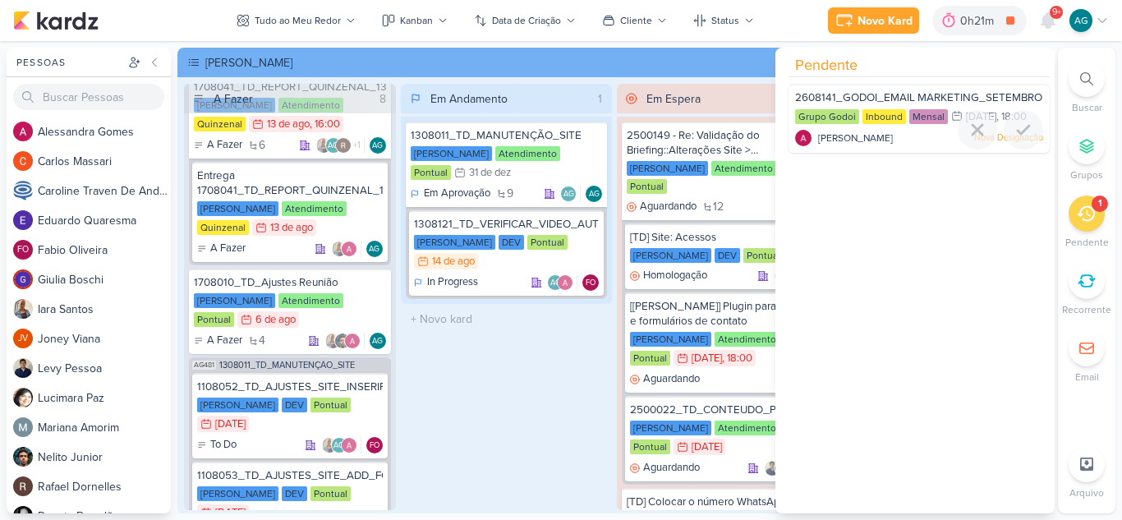
click at [910, 146] on div "[PERSON_NAME] Nova Designação" at bounding box center [919, 138] width 248 height 16
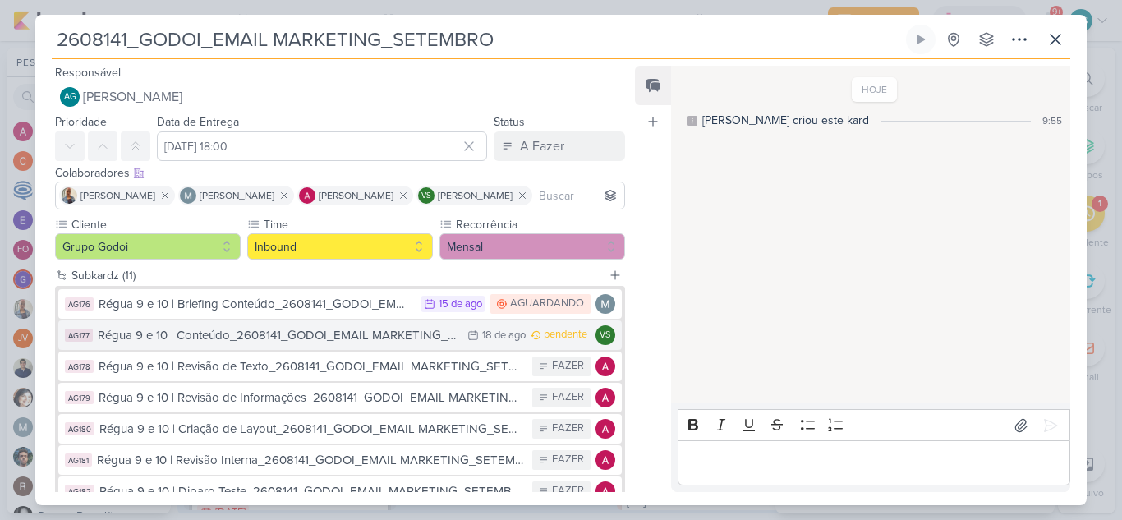
scroll to position [233, 0]
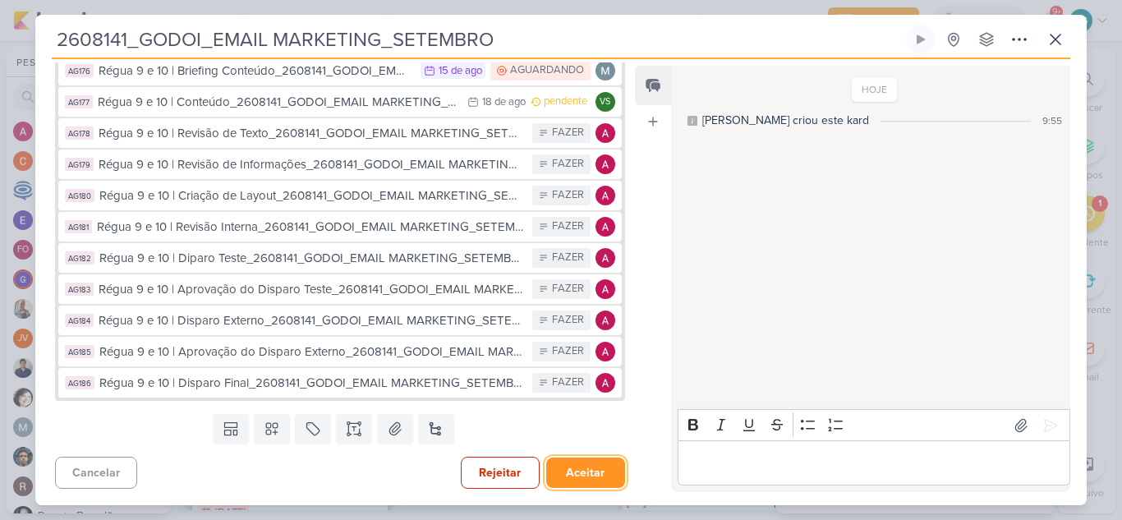
click at [572, 477] on button "Aceitar" at bounding box center [585, 473] width 79 height 30
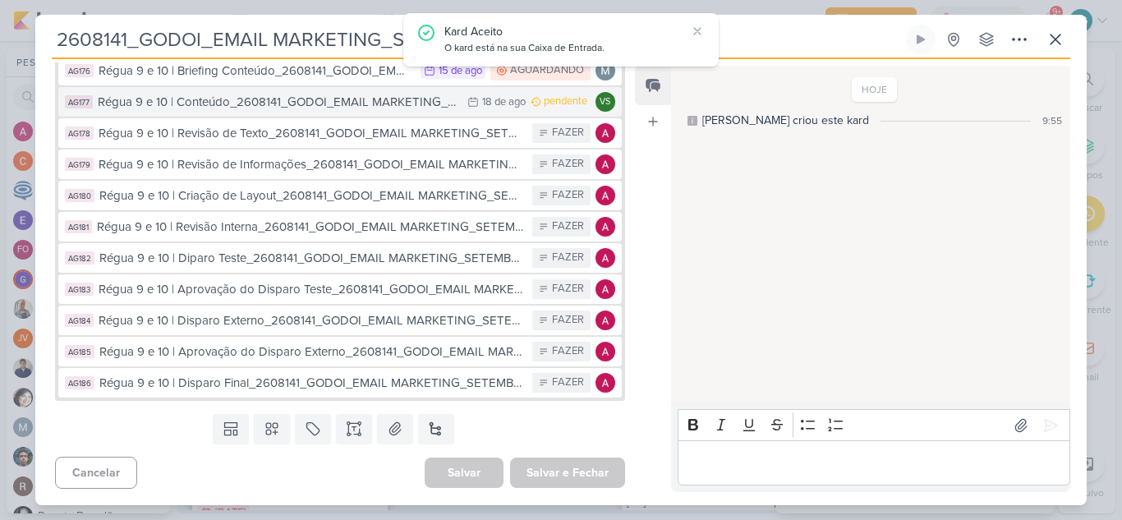
click at [404, 105] on div "Régua 9 e 10 | Conteúdo_2608141_GODOI_EMAIL MARKETING_SETEMBRO" at bounding box center [279, 102] width 362 height 19
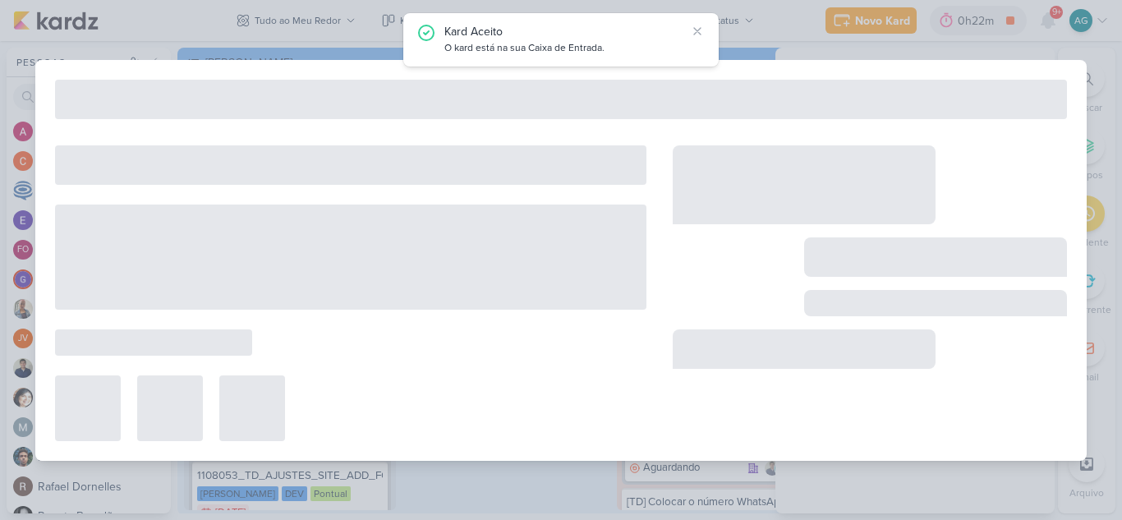
type input "Régua 9 e 10 | Conteúdo_2608141_GODOI_EMAIL MARKETING_SETEMBRO"
type input "[DATE] 23:59"
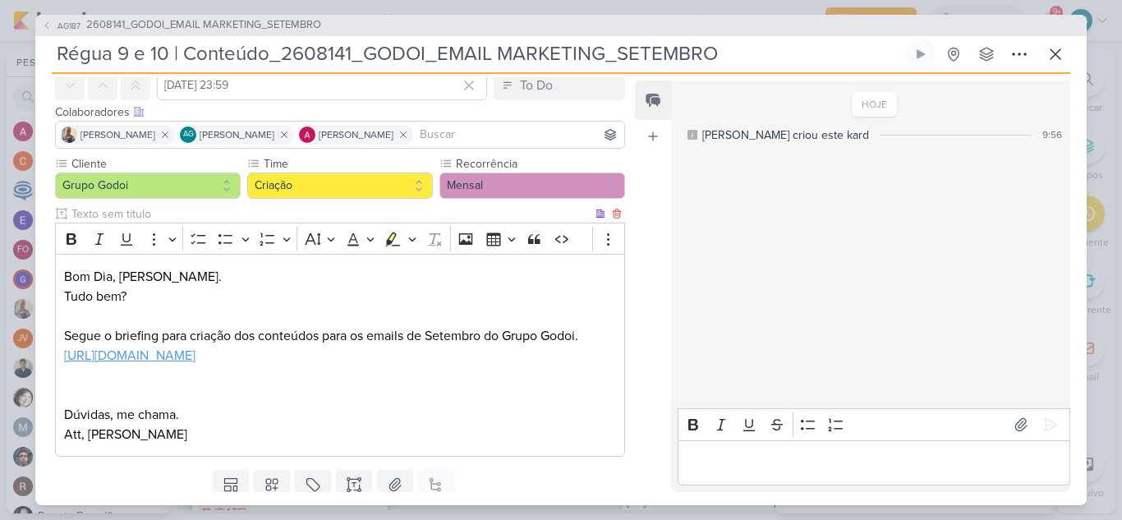
scroll to position [0, 0]
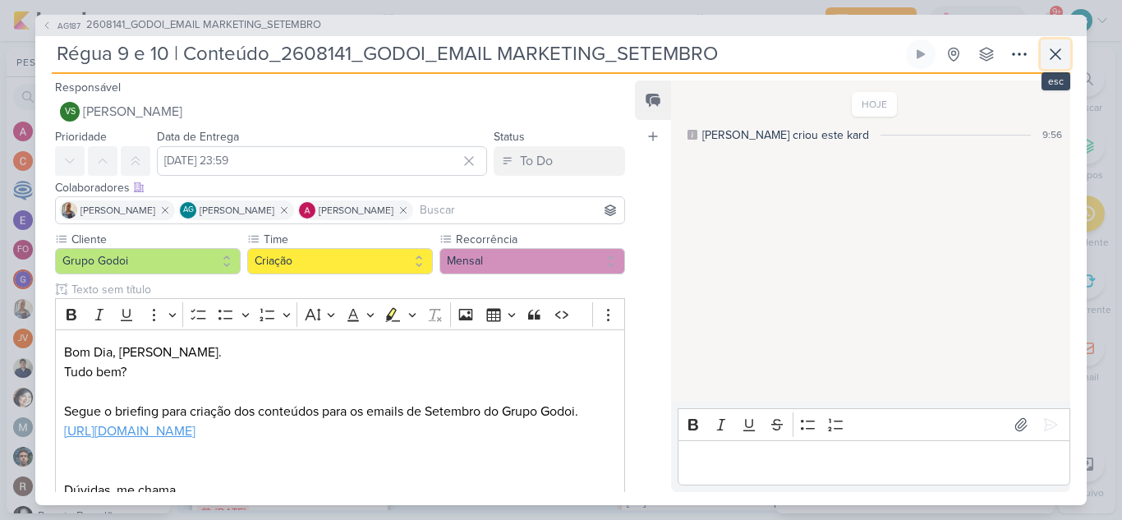
click at [1060, 53] on icon at bounding box center [1056, 54] width 20 height 20
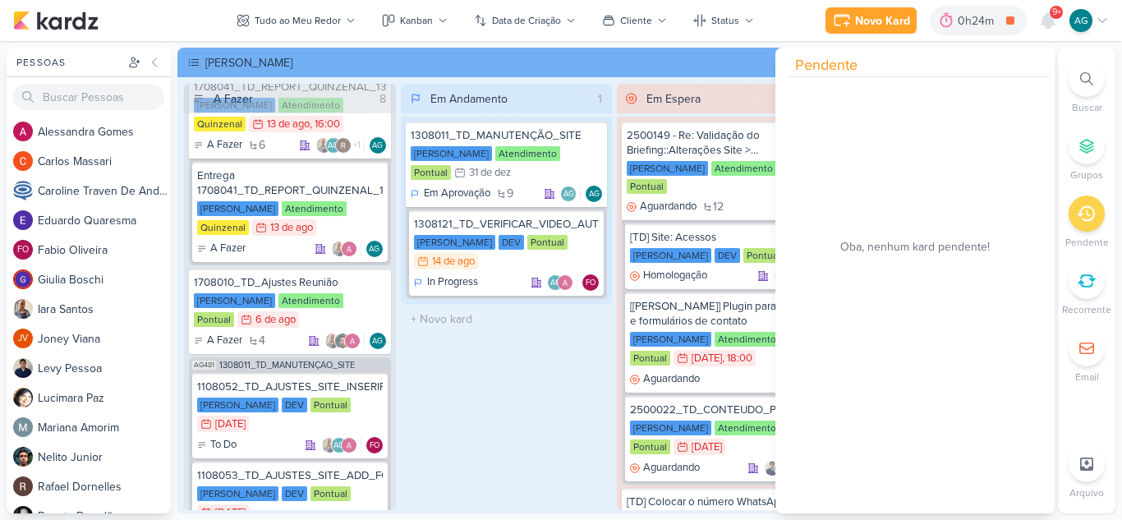
click at [545, 411] on div "Em Andamento 1 1308011_TD_MANUTENÇÃO_SITE [PERSON_NAME] Atendimento Pontual 31/…" at bounding box center [507, 297] width 212 height 426
